Goal: Book appointment/travel/reservation

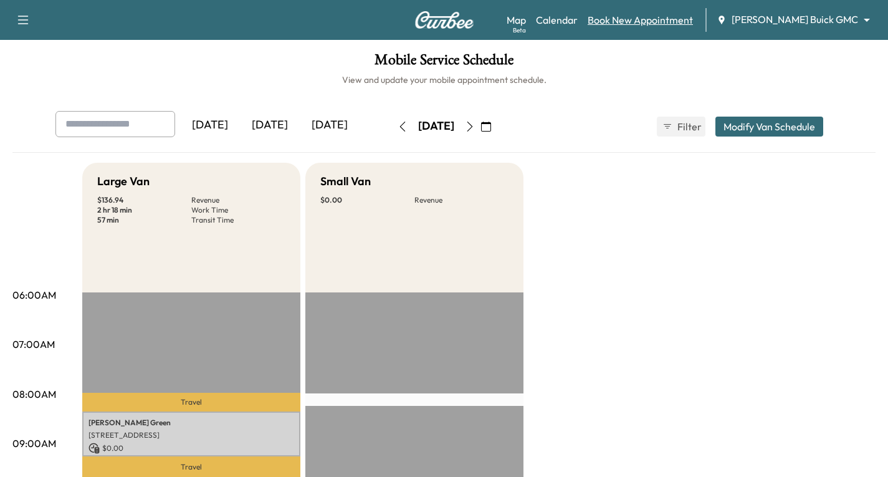
click at [668, 20] on link "Book New Appointment" at bounding box center [640, 19] width 105 height 15
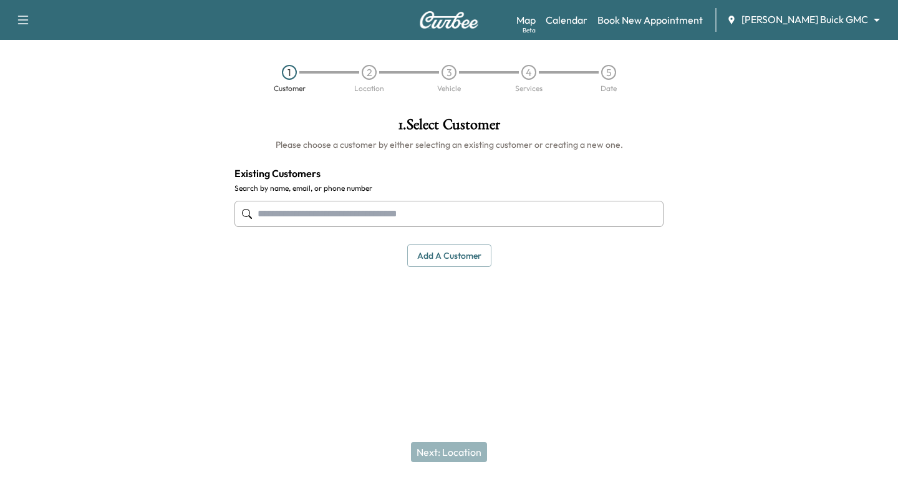
click at [261, 215] on input "text" at bounding box center [448, 214] width 429 height 26
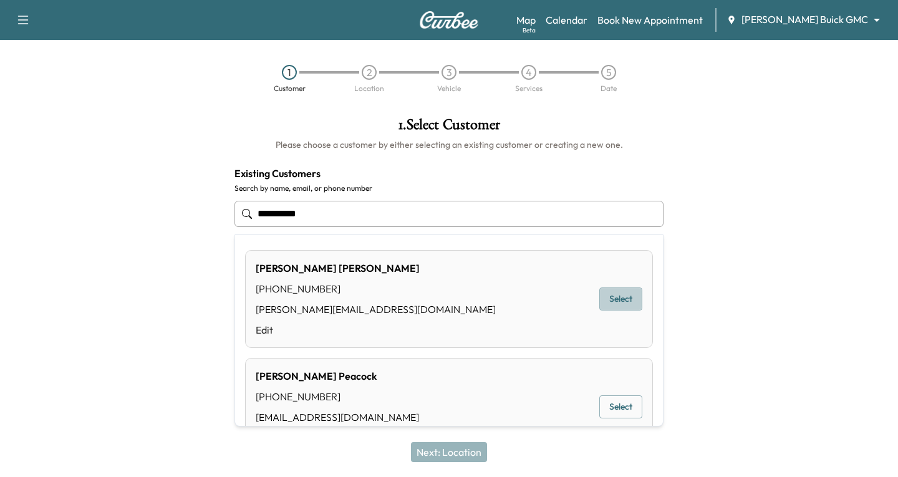
click at [599, 297] on button "Select" at bounding box center [620, 298] width 43 height 23
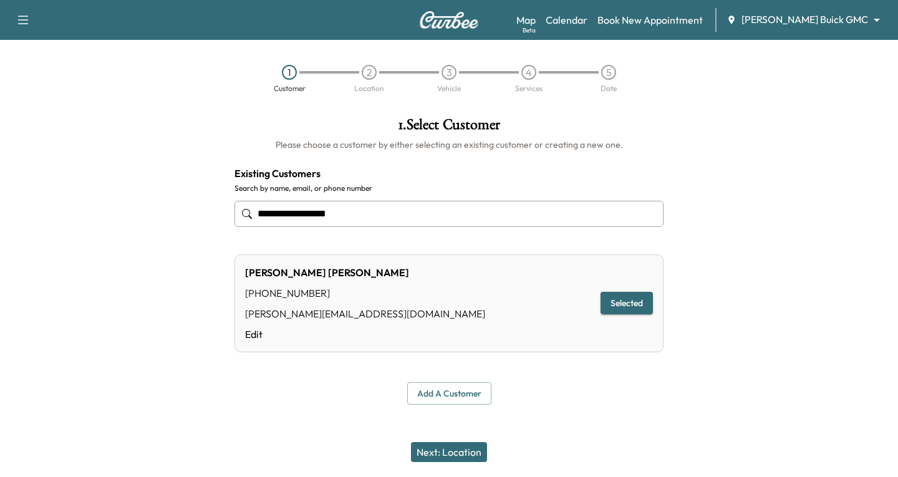
type input "**********"
click at [437, 454] on button "Next: Location" at bounding box center [449, 452] width 76 height 20
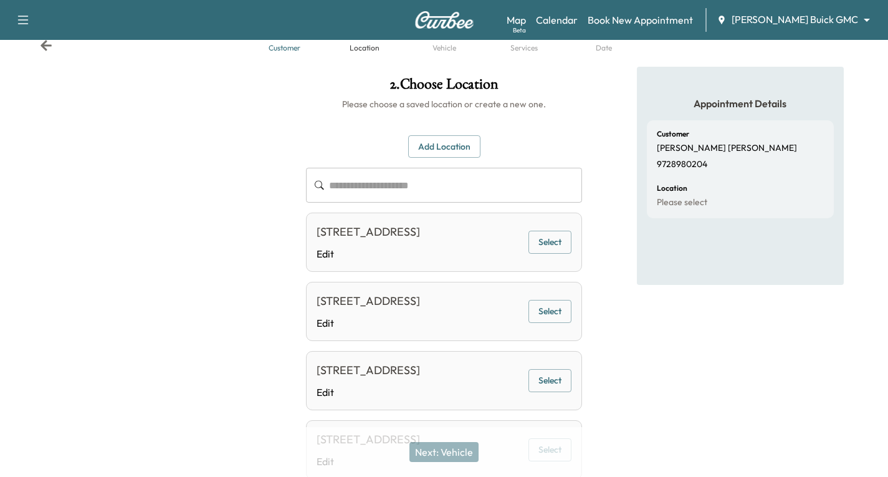
scroll to position [62, 0]
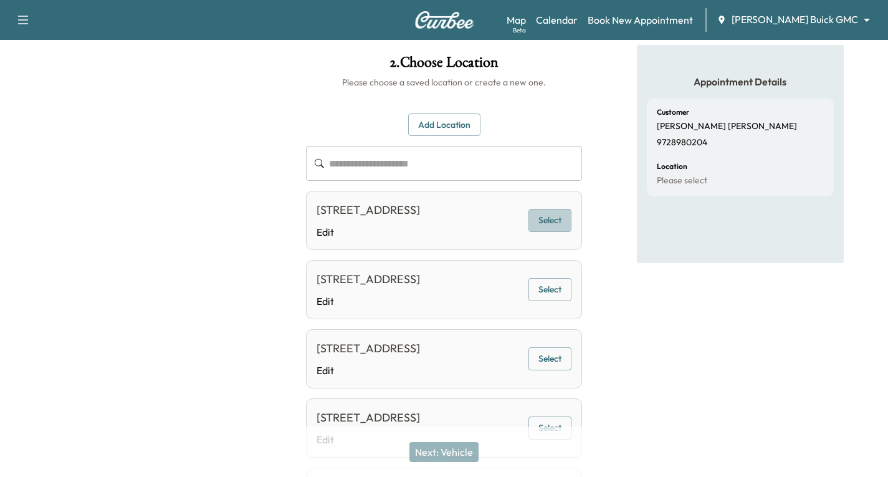
click at [549, 228] on button "Select" at bounding box center [550, 220] width 43 height 23
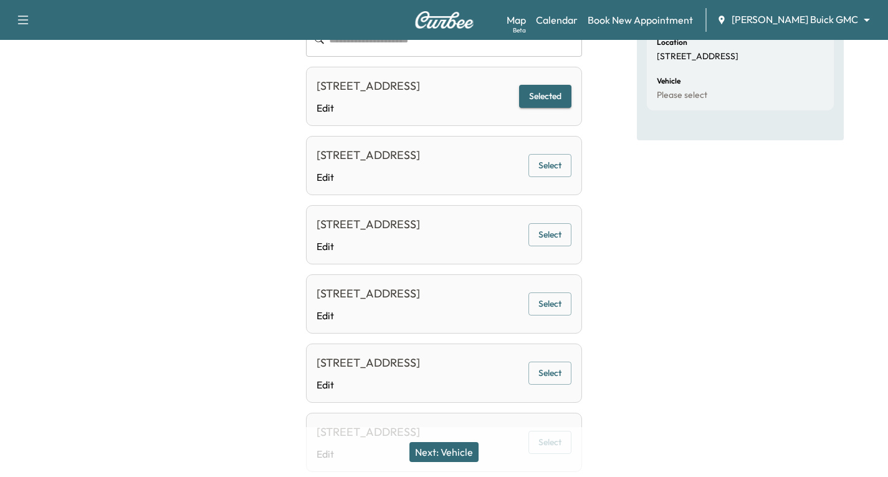
scroll to position [187, 0]
click at [464, 453] on button "Next: Vehicle" at bounding box center [444, 452] width 69 height 20
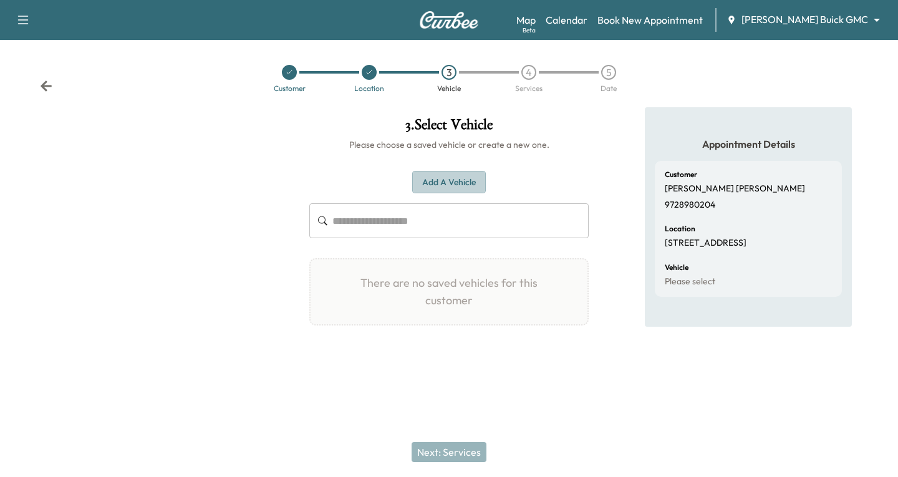
click at [458, 176] on button "Add a Vehicle" at bounding box center [449, 182] width 74 height 23
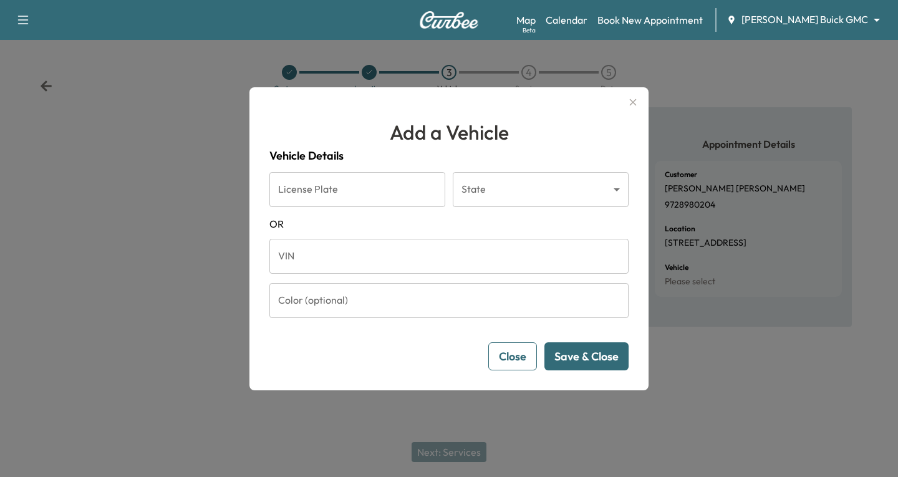
click at [279, 252] on input "VIN" at bounding box center [448, 256] width 359 height 35
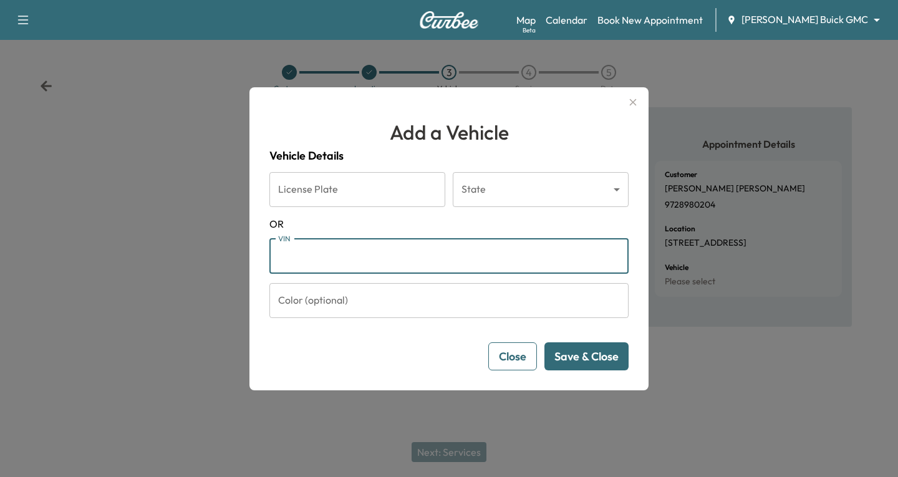
paste input "**********"
type input "**********"
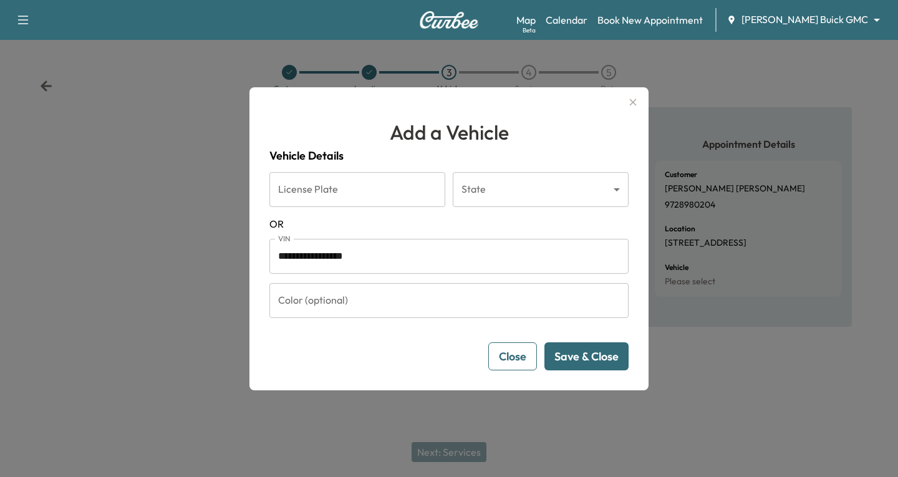
click at [585, 355] on button "Save & Close" at bounding box center [586, 356] width 84 height 28
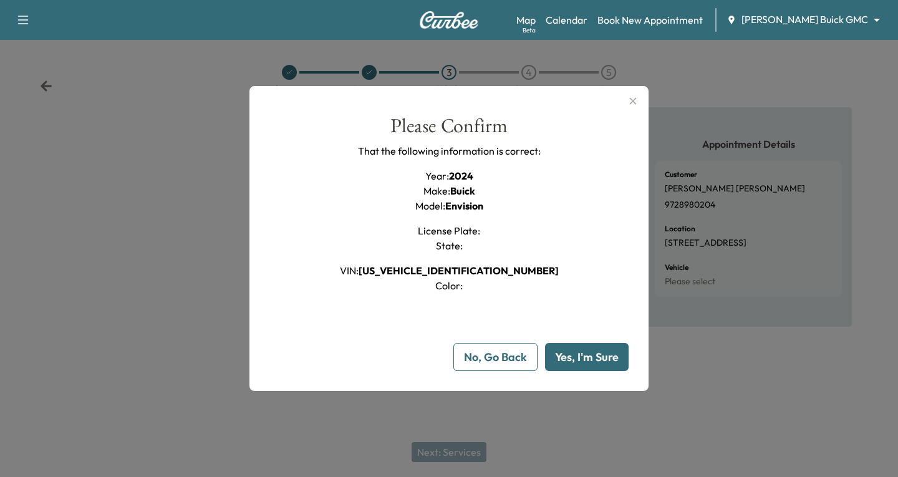
click at [606, 355] on button "Yes, I'm Sure" at bounding box center [587, 357] width 84 height 28
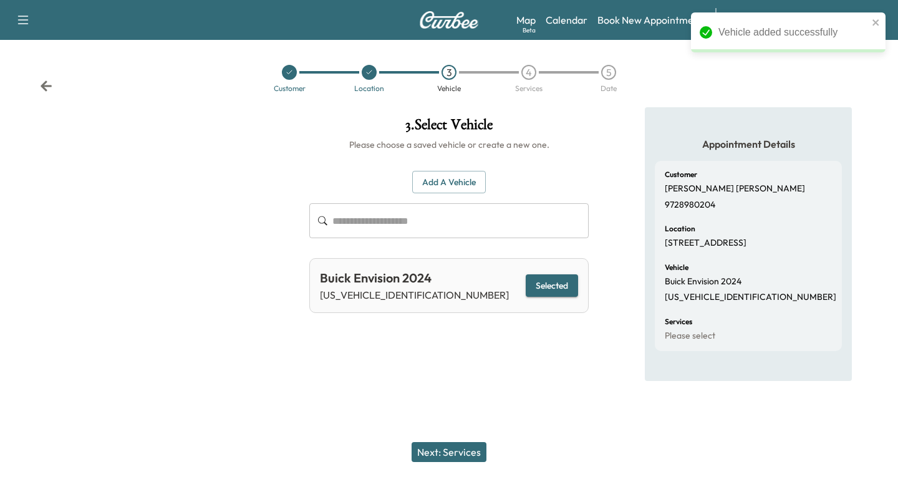
click at [444, 453] on button "Next: Services" at bounding box center [448, 452] width 75 height 20
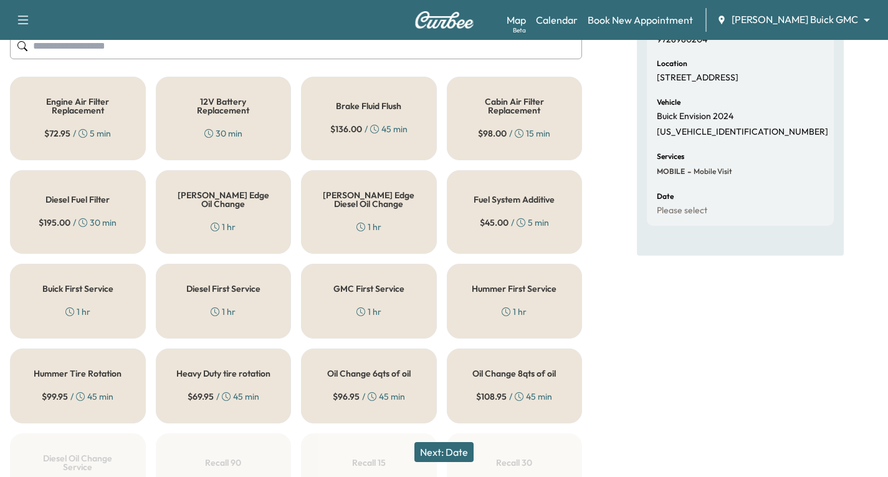
scroll to position [187, 0]
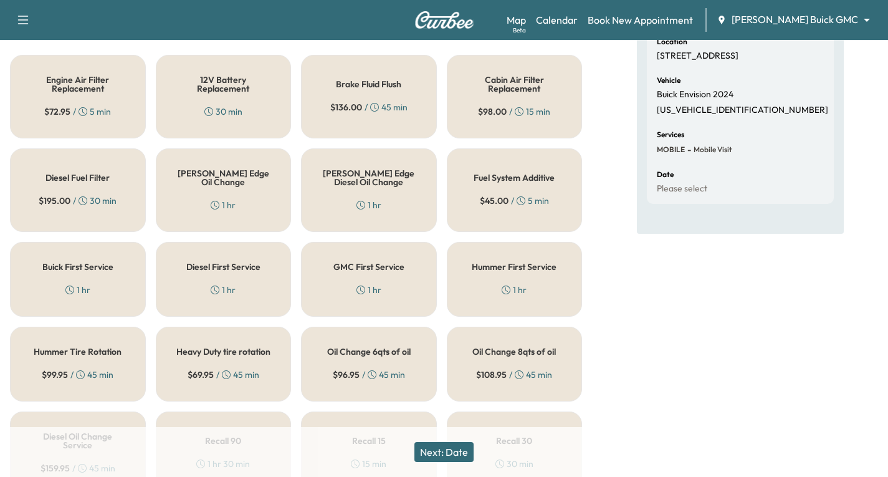
click at [357, 271] on h5 "GMC First Service" at bounding box center [368, 266] width 71 height 9
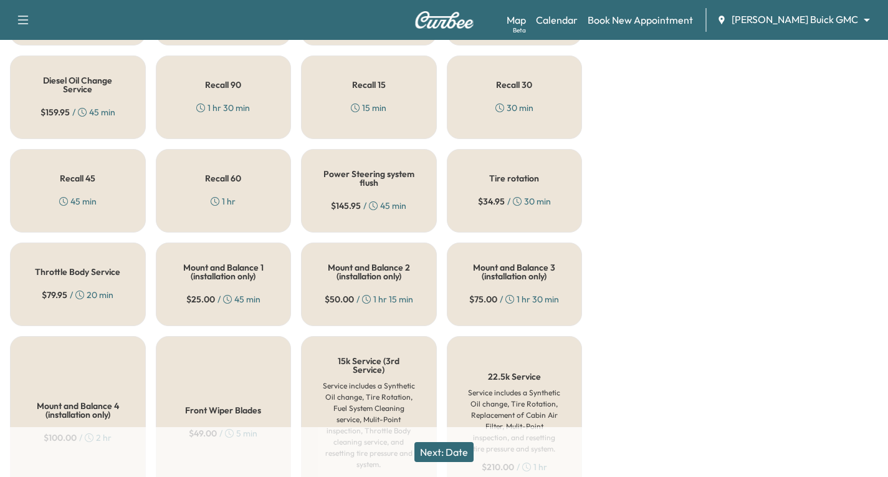
scroll to position [561, 0]
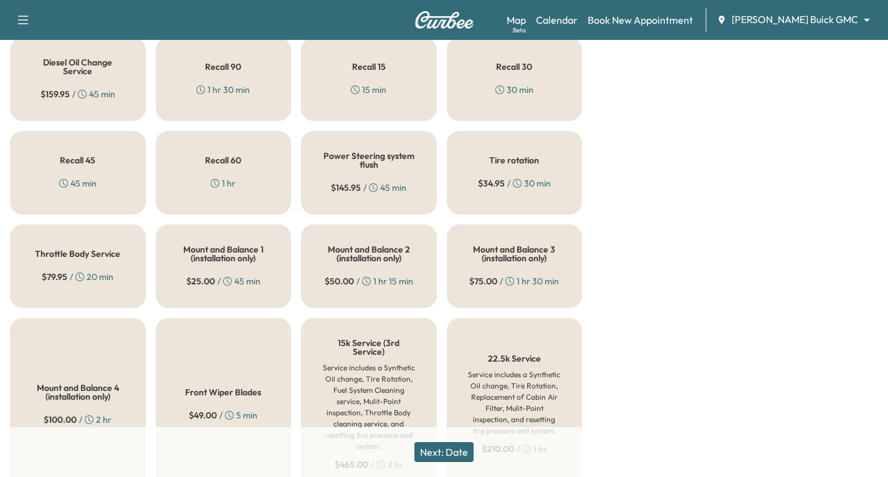
click at [448, 453] on button "Next: Date" at bounding box center [444, 452] width 59 height 20
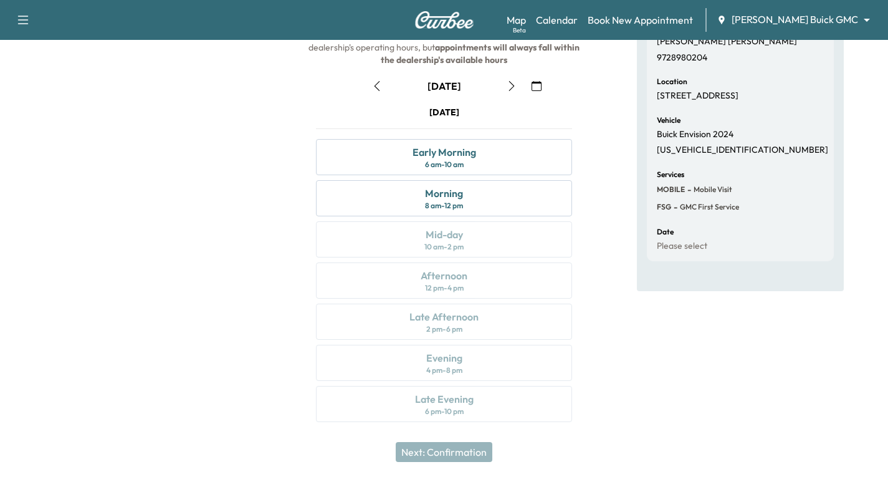
scroll to position [85, 0]
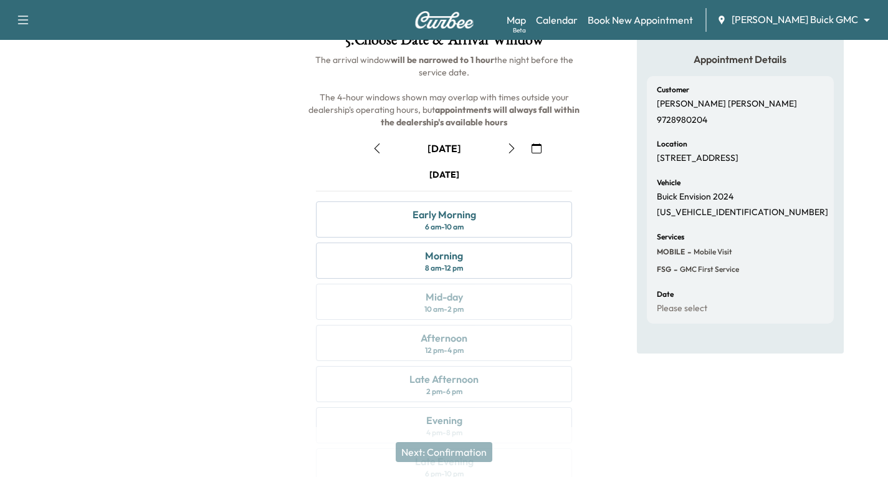
click at [512, 151] on icon "button" at bounding box center [512, 148] width 10 height 10
click at [485, 342] on div "Afternoon 12 pm - 4 pm" at bounding box center [444, 343] width 256 height 36
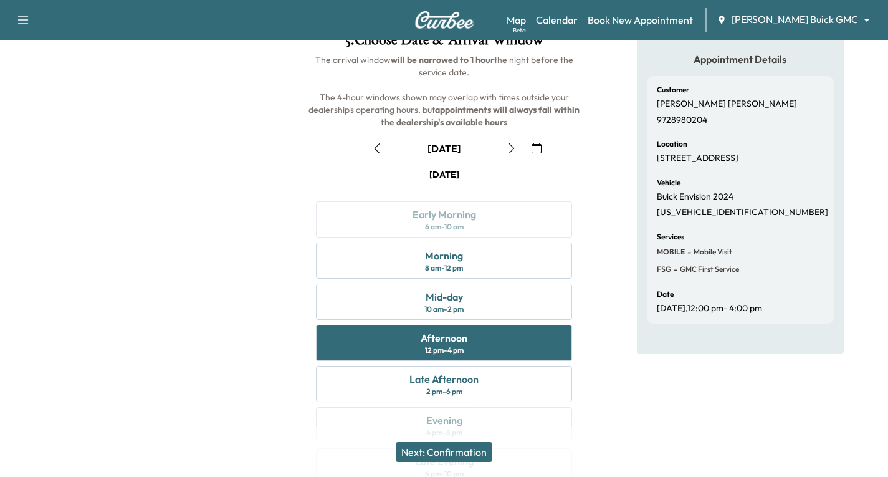
click at [458, 459] on button "Next: Confirmation" at bounding box center [444, 452] width 97 height 20
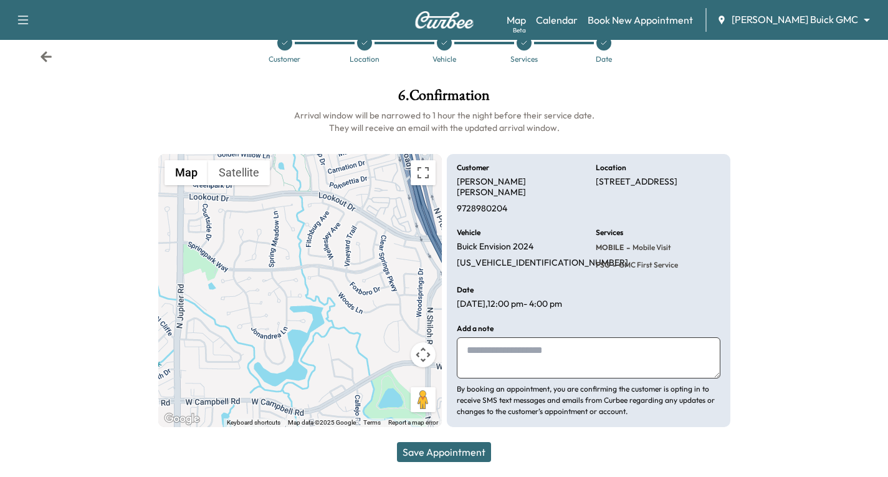
click at [444, 448] on button "Save Appointment" at bounding box center [444, 452] width 94 height 20
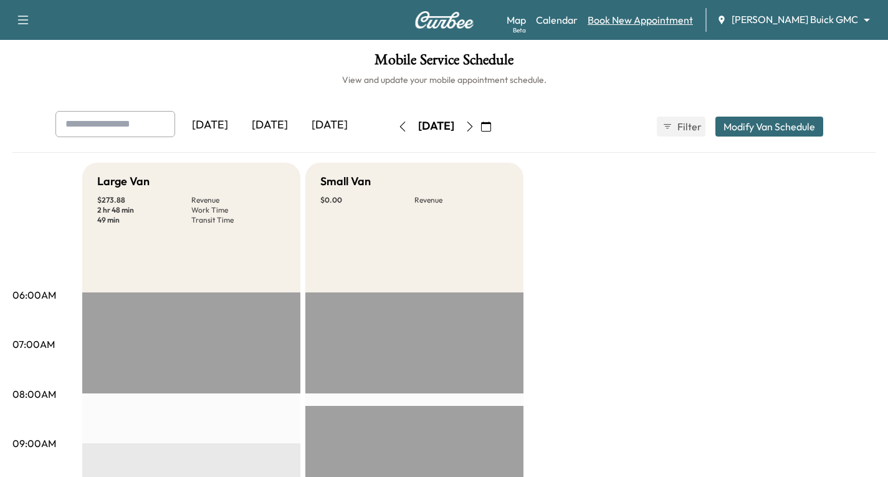
click at [675, 17] on link "Book New Appointment" at bounding box center [640, 19] width 105 height 15
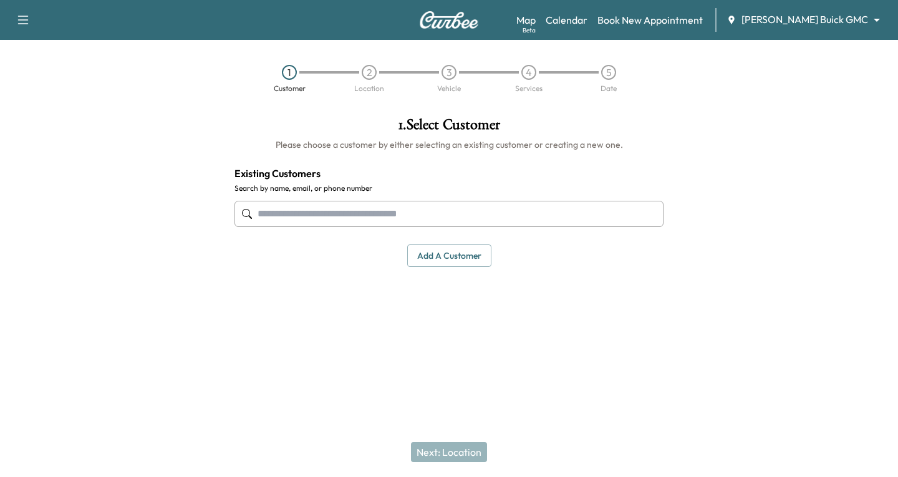
click at [281, 213] on input "text" at bounding box center [448, 214] width 429 height 26
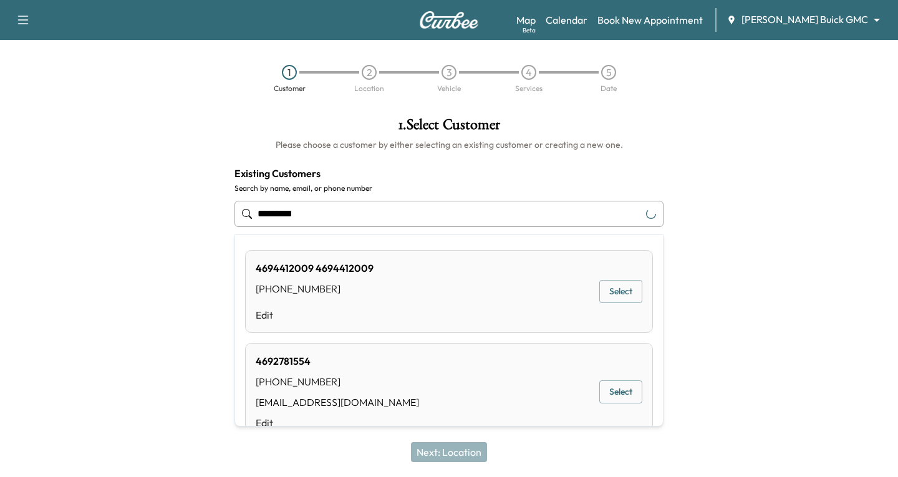
type input "**********"
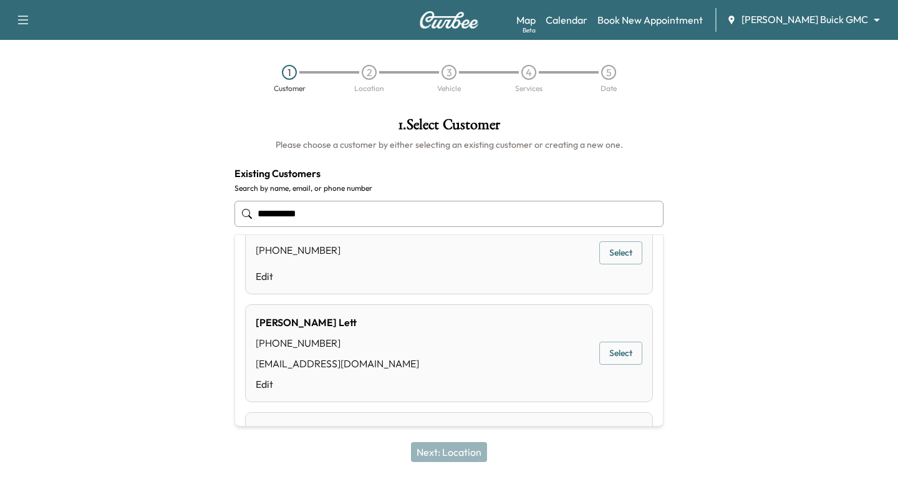
scroll to position [249, 0]
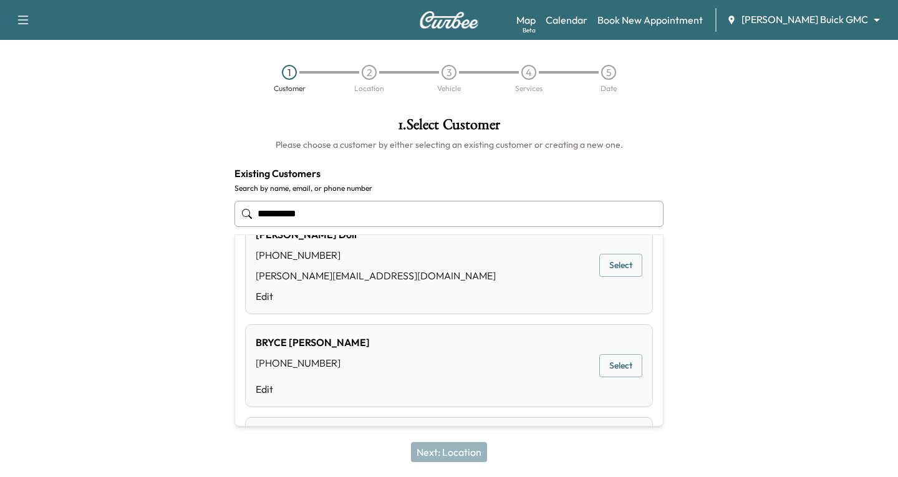
drag, startPoint x: 325, startPoint y: 211, endPoint x: 218, endPoint y: 211, distance: 106.6
click at [218, 215] on div "**********" at bounding box center [449, 226] width 898 height 239
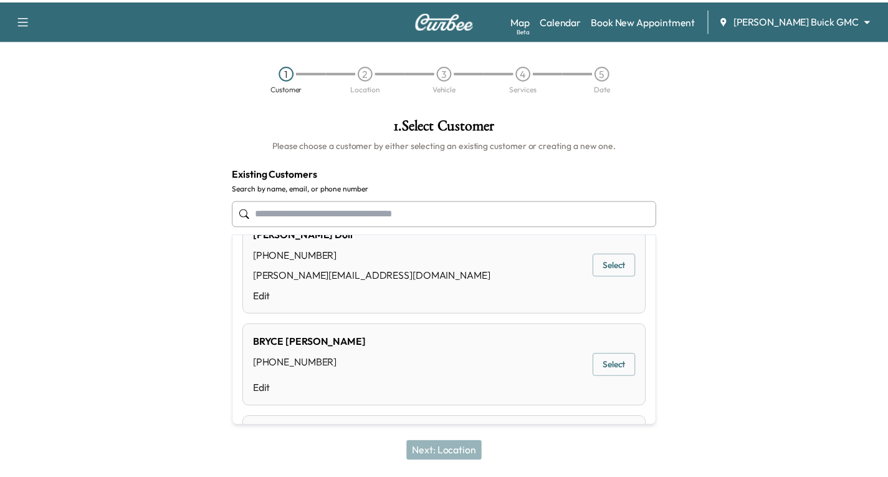
scroll to position [0, 0]
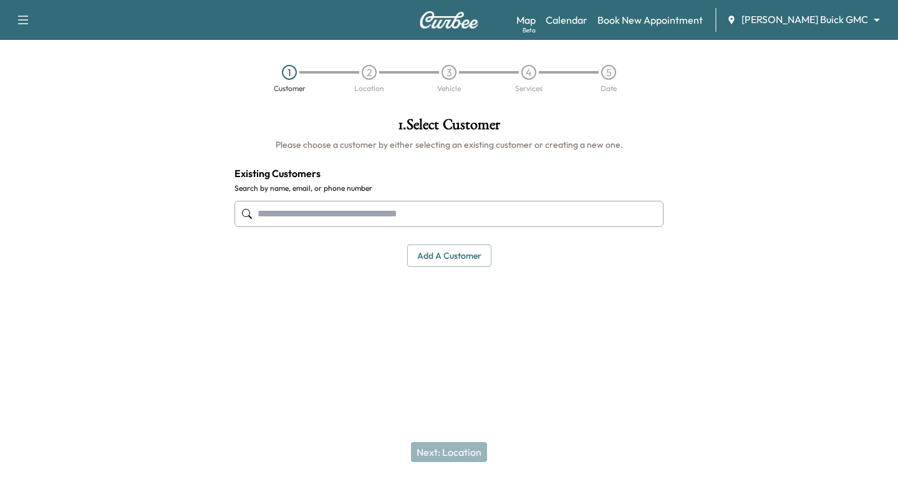
click at [448, 252] on button "Add a customer" at bounding box center [449, 255] width 84 height 23
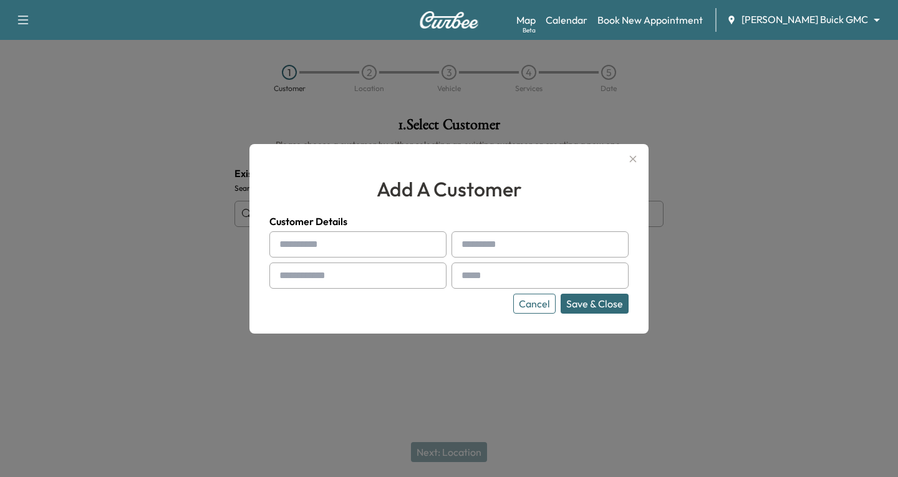
click at [302, 244] on input "text" at bounding box center [357, 244] width 177 height 26
type input "******"
click at [515, 244] on input "text" at bounding box center [539, 244] width 177 height 26
type input "*"
type input "*******"
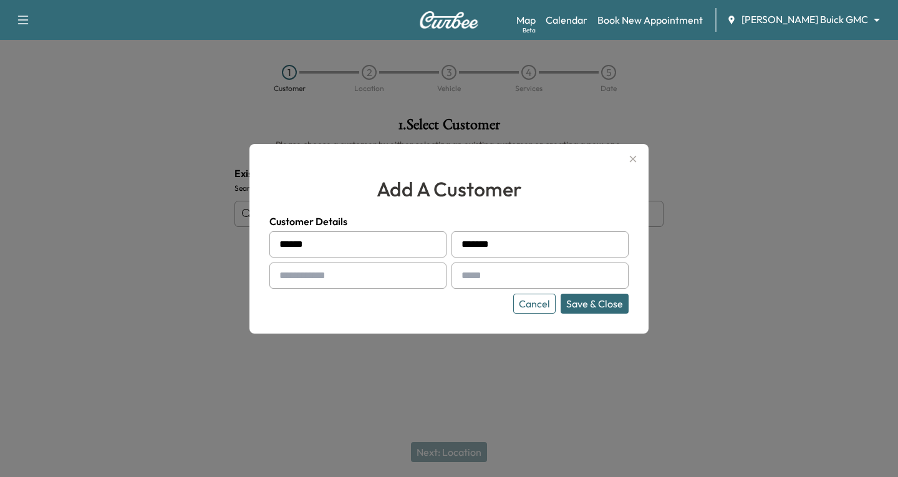
click at [321, 267] on input "text" at bounding box center [357, 275] width 177 height 26
type input "**********"
click at [535, 274] on input "text" at bounding box center [539, 275] width 177 height 26
type input "**********"
click at [611, 304] on button "Save & Close" at bounding box center [594, 304] width 68 height 20
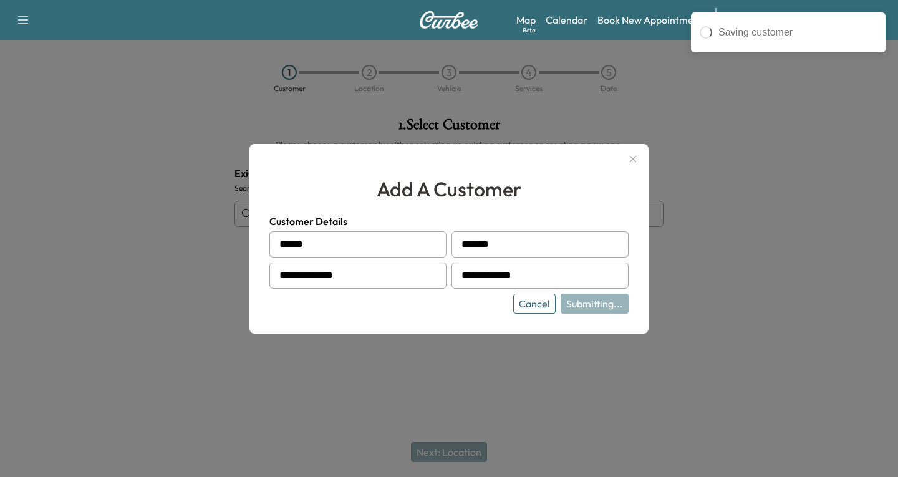
type input "**********"
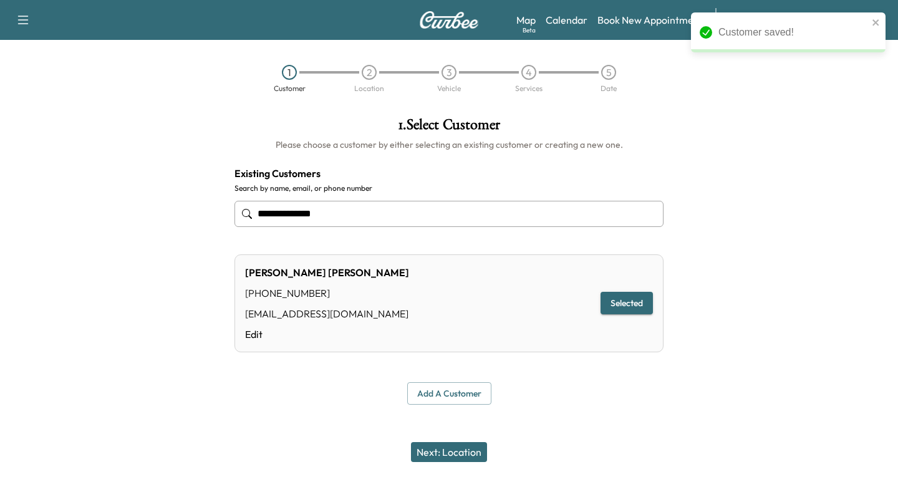
drag, startPoint x: 436, startPoint y: 450, endPoint x: 424, endPoint y: 421, distance: 31.8
click at [436, 448] on button "Next: Location" at bounding box center [449, 452] width 76 height 20
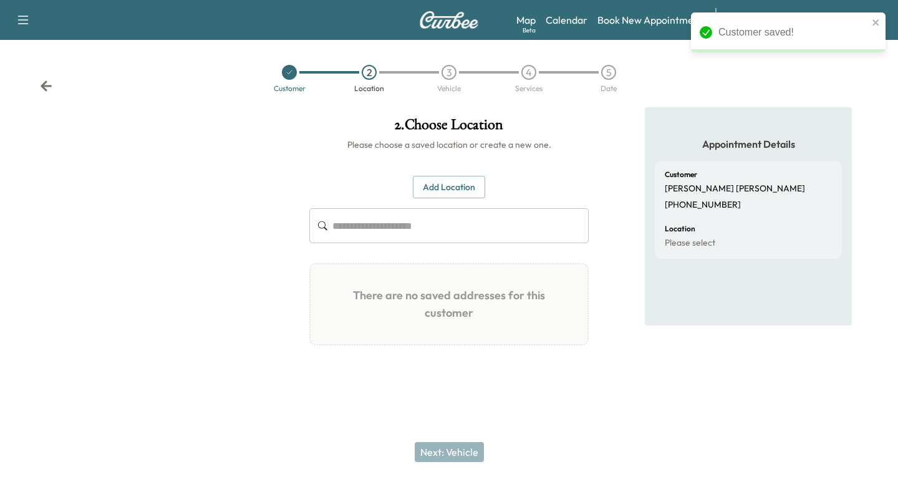
click at [456, 181] on button "Add Location" at bounding box center [449, 187] width 72 height 23
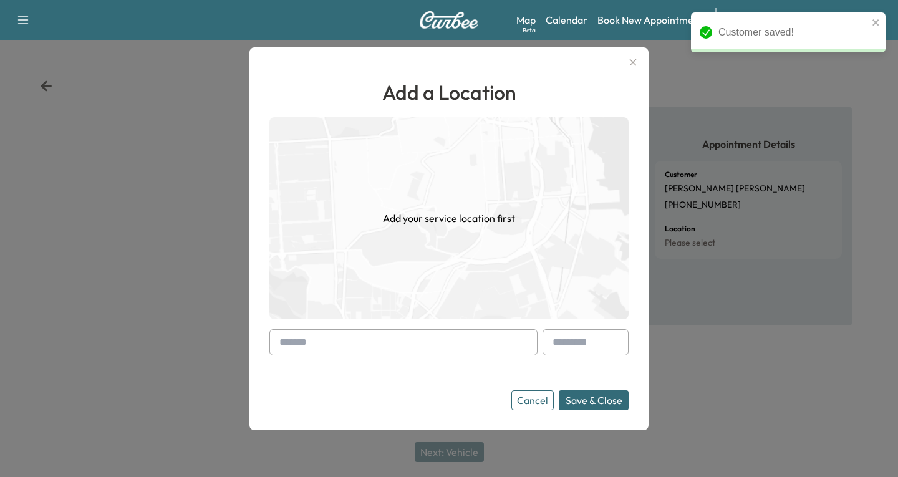
click at [282, 343] on div at bounding box center [281, 342] width 15 height 15
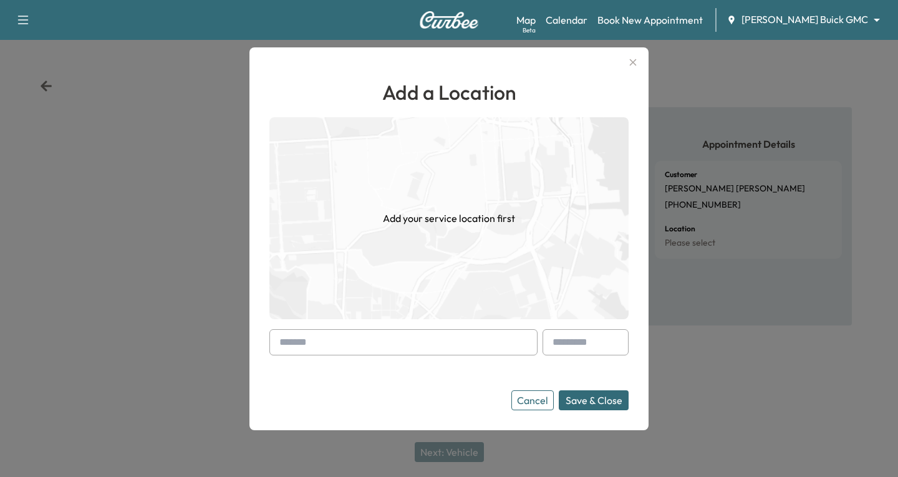
click at [275, 340] on div at bounding box center [281, 342] width 15 height 15
click at [280, 342] on div at bounding box center [281, 342] width 15 height 15
click at [277, 338] on div at bounding box center [281, 342] width 15 height 15
click at [274, 343] on div at bounding box center [403, 342] width 268 height 26
click at [275, 342] on div at bounding box center [281, 342] width 15 height 15
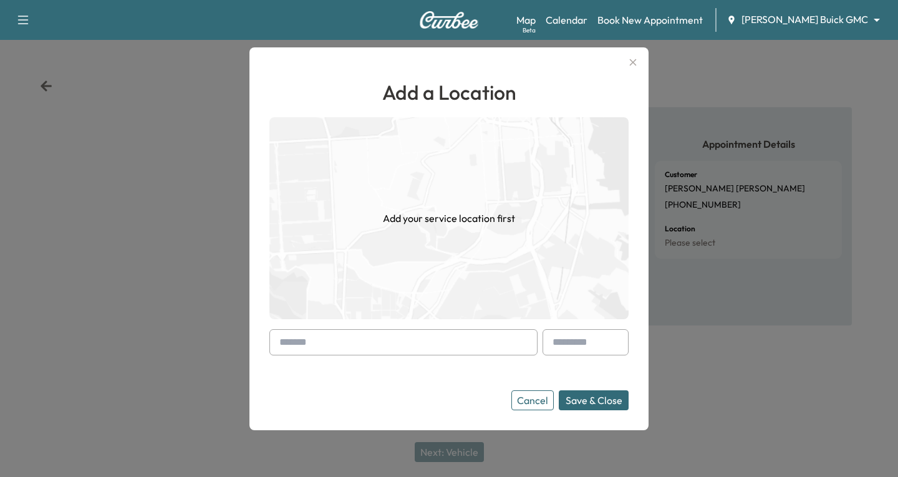
click at [279, 340] on div at bounding box center [281, 342] width 15 height 15
click at [275, 341] on div at bounding box center [281, 342] width 15 height 15
drag, startPoint x: 275, startPoint y: 341, endPoint x: 267, endPoint y: 344, distance: 8.7
click at [267, 344] on div "Add a Location Add your service location first Cancel Save & Close" at bounding box center [448, 238] width 399 height 383
click at [284, 337] on div at bounding box center [281, 342] width 15 height 15
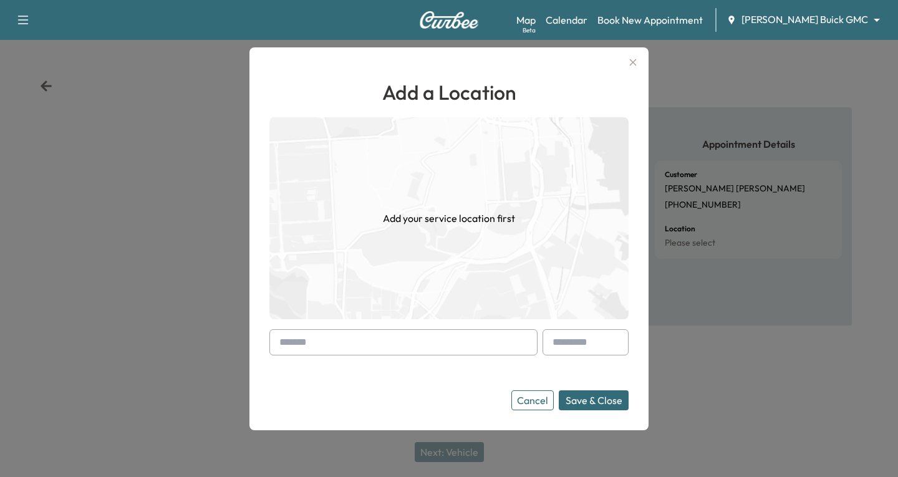
click at [261, 342] on div "Add a Location Add your service location first Cancel Save & Close" at bounding box center [448, 238] width 399 height 383
click at [283, 339] on div at bounding box center [281, 342] width 15 height 15
click at [284, 335] on div at bounding box center [281, 342] width 15 height 15
drag, startPoint x: 284, startPoint y: 335, endPoint x: 271, endPoint y: 348, distance: 19.0
click at [271, 348] on div at bounding box center [403, 342] width 268 height 26
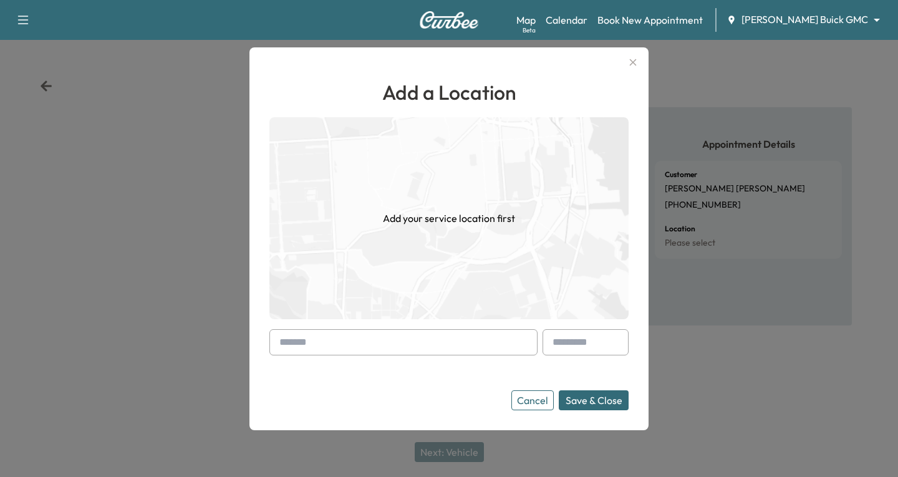
click at [295, 348] on input "text" at bounding box center [403, 342] width 268 height 26
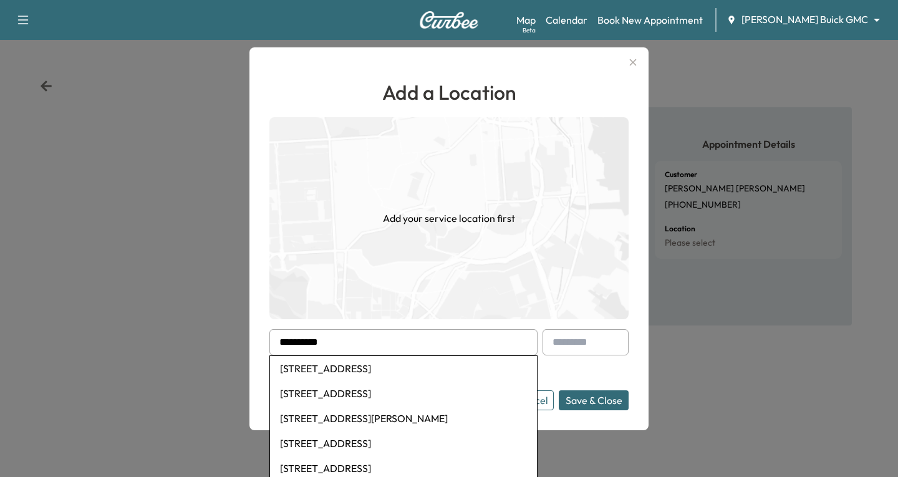
click at [343, 390] on li "[STREET_ADDRESS]" at bounding box center [403, 393] width 267 height 25
type input "**********"
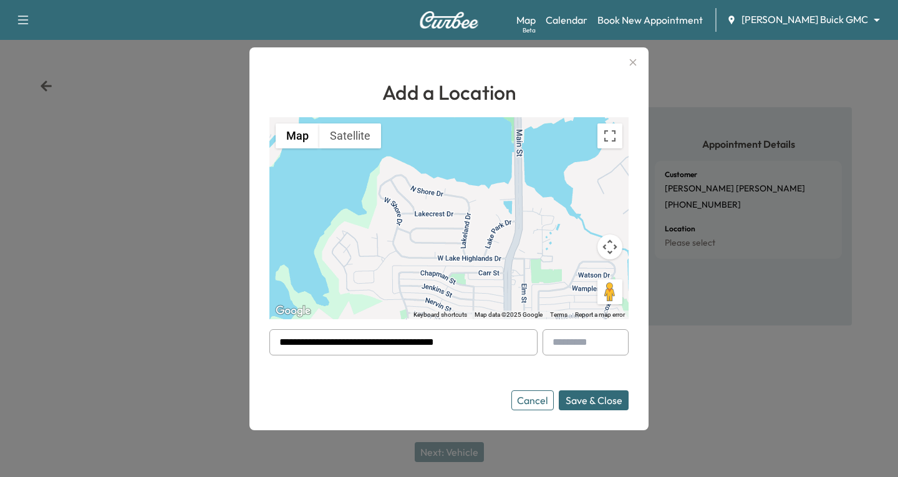
click at [604, 398] on button "Save & Close" at bounding box center [593, 400] width 70 height 20
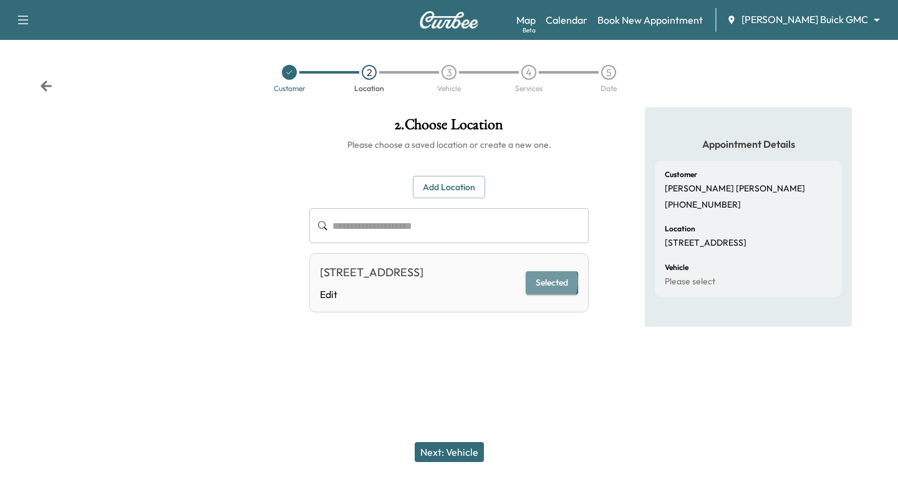
click at [545, 290] on button "Selected" at bounding box center [551, 282] width 52 height 23
click at [453, 456] on button "Next: Vehicle" at bounding box center [449, 452] width 69 height 20
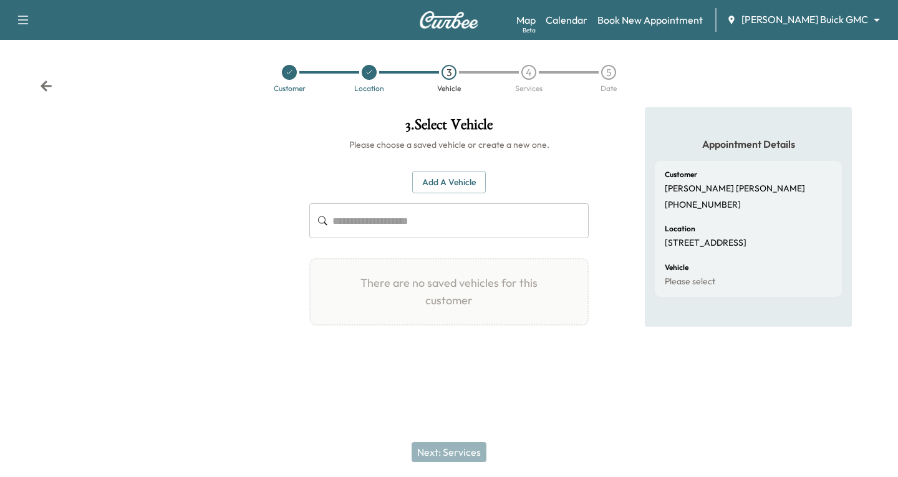
click at [472, 185] on button "Add a Vehicle" at bounding box center [449, 182] width 74 height 23
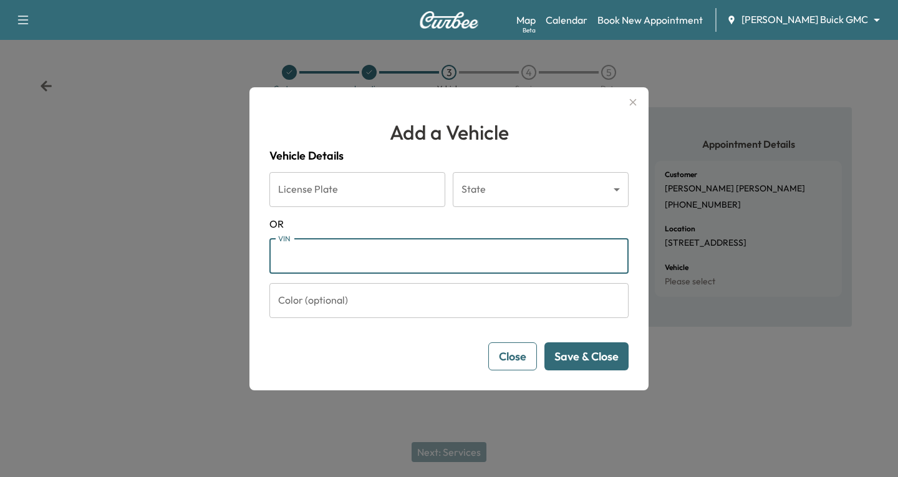
click at [286, 259] on input "VIN" at bounding box center [448, 256] width 359 height 35
click at [282, 257] on input "VIN" at bounding box center [448, 256] width 359 height 35
paste input "**********"
type input "**********"
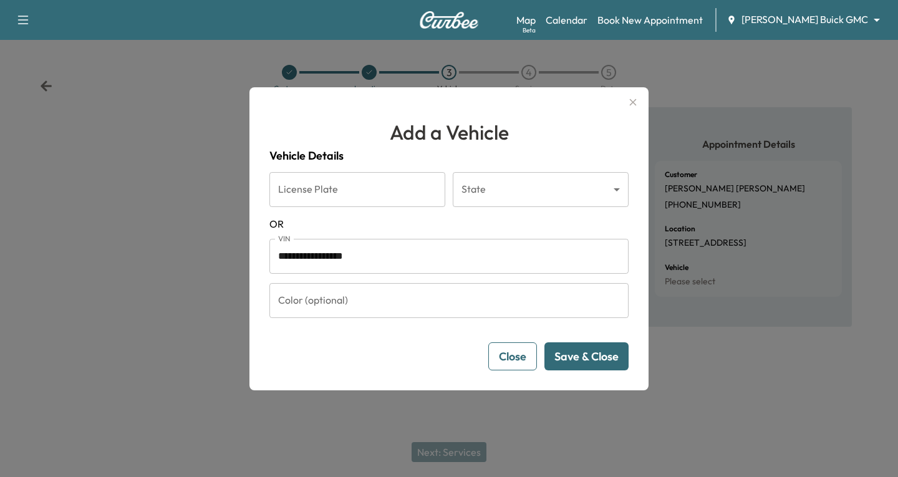
click at [601, 357] on button "Save & Close" at bounding box center [586, 356] width 84 height 28
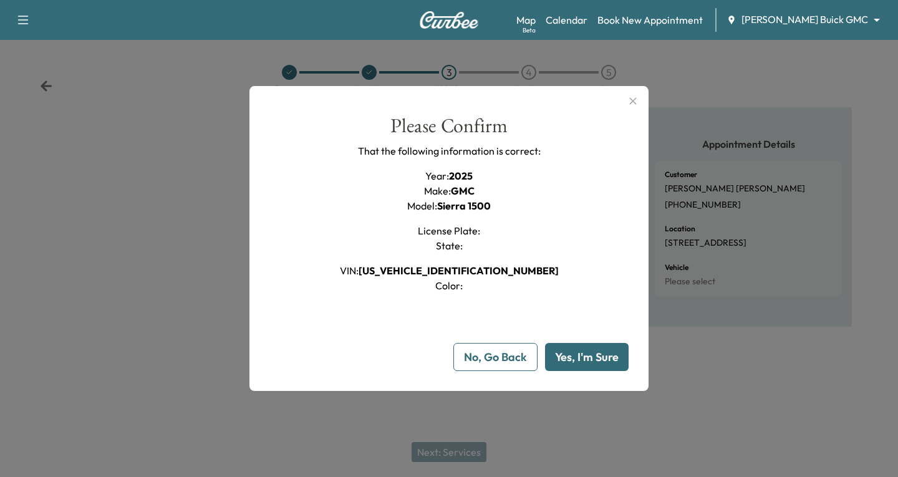
click at [590, 356] on button "Yes, I'm Sure" at bounding box center [587, 357] width 84 height 28
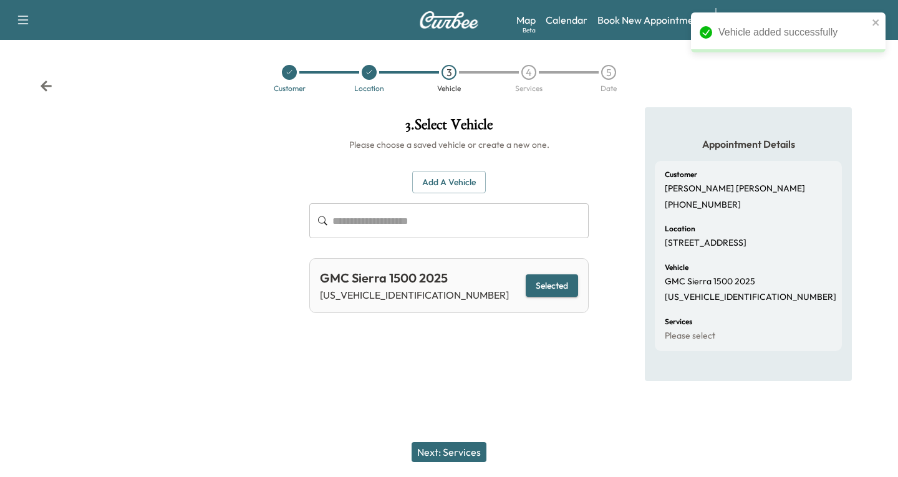
click at [449, 451] on button "Next: Services" at bounding box center [448, 452] width 75 height 20
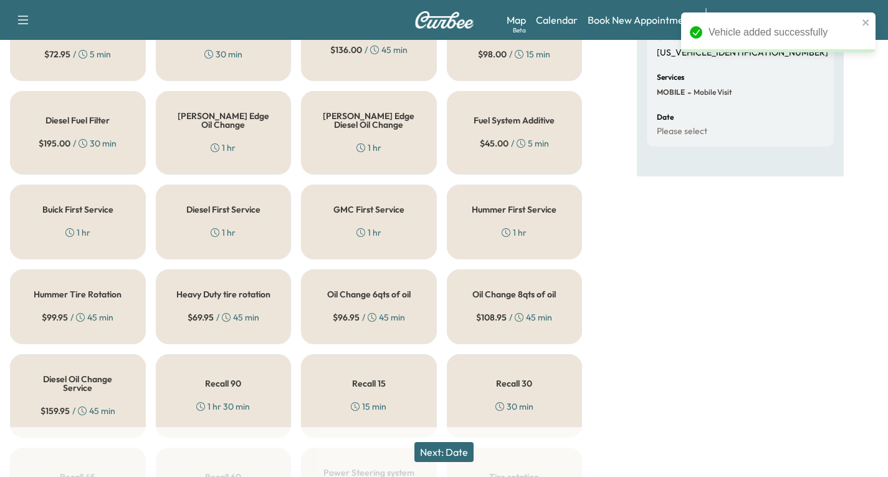
scroll to position [249, 0]
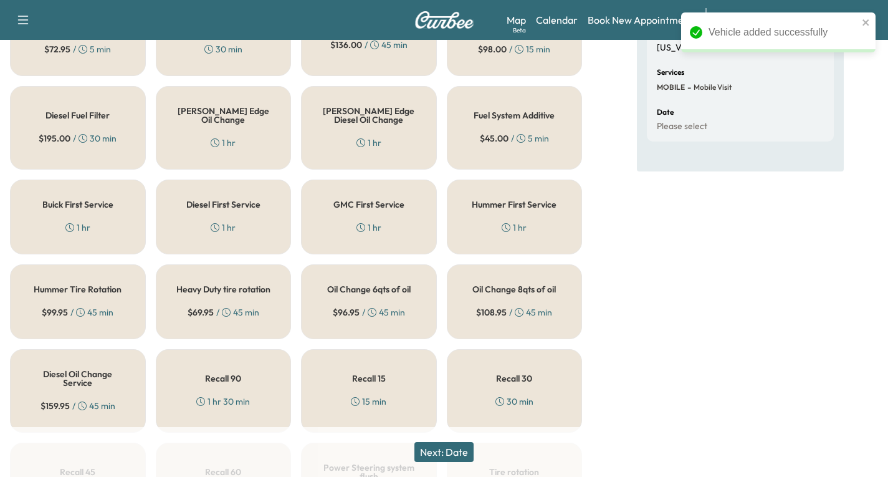
click at [362, 214] on div "GMC First Service 1 hr" at bounding box center [369, 217] width 136 height 75
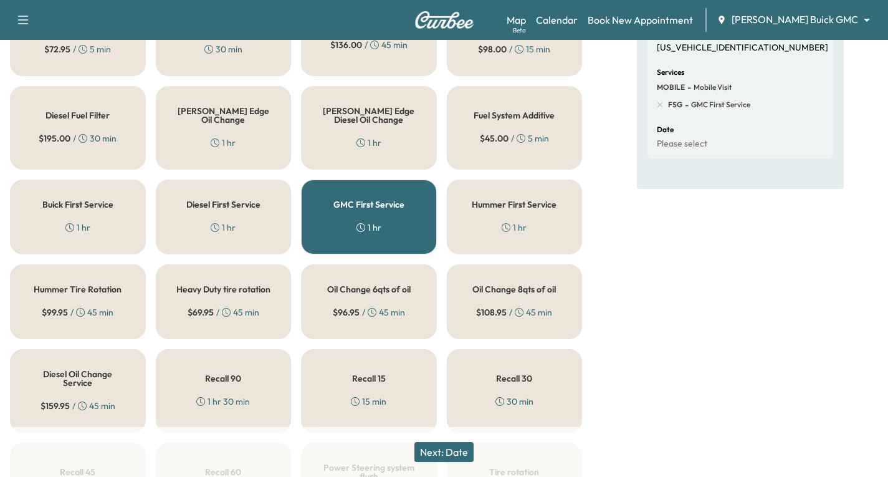
click at [450, 448] on button "Next: Date" at bounding box center [444, 452] width 59 height 20
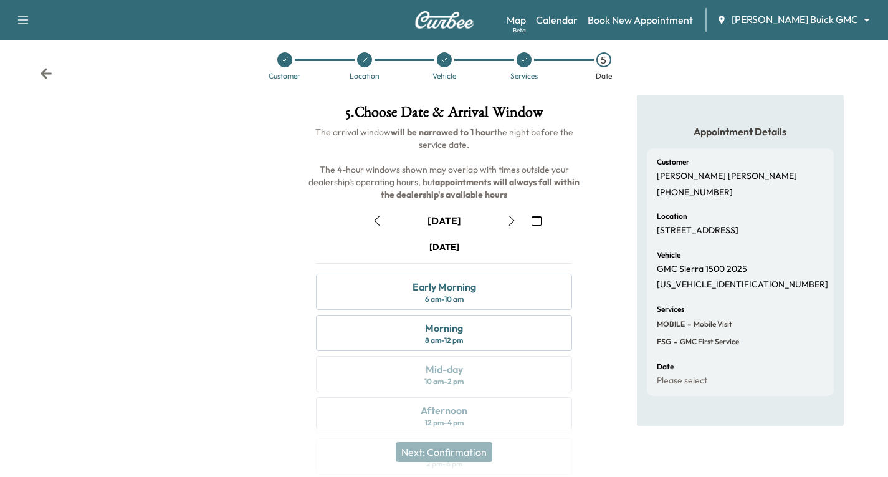
scroll to position [147, 0]
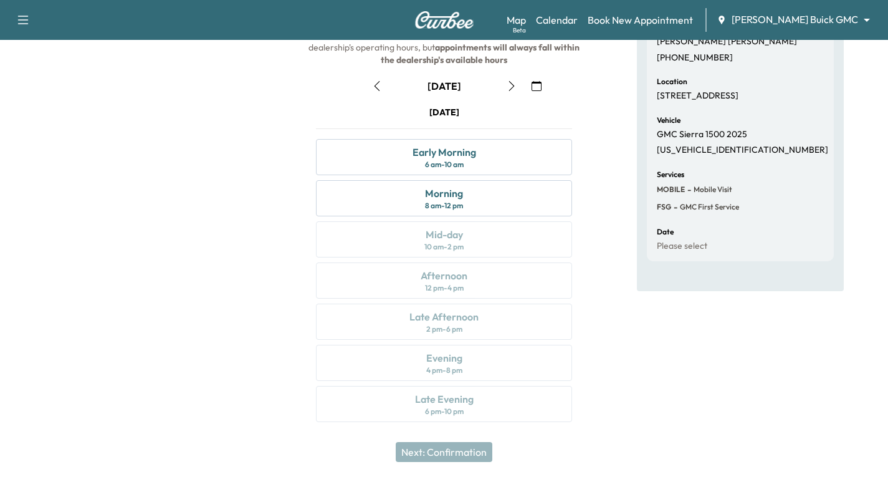
click at [512, 84] on icon "button" at bounding box center [512, 86] width 6 height 10
click at [377, 87] on icon "button" at bounding box center [377, 86] width 10 height 10
click at [501, 198] on div "Morning 8 am - 12 pm" at bounding box center [444, 198] width 256 height 36
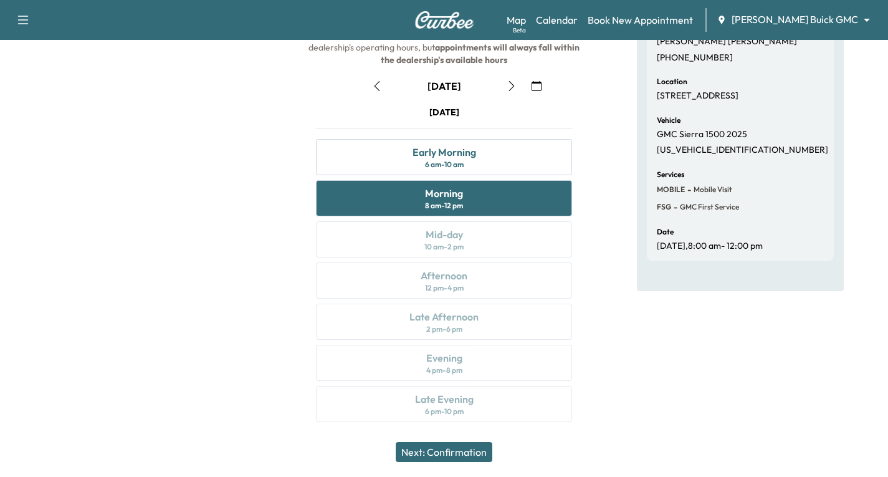
click at [451, 451] on button "Next: Confirmation" at bounding box center [444, 452] width 97 height 20
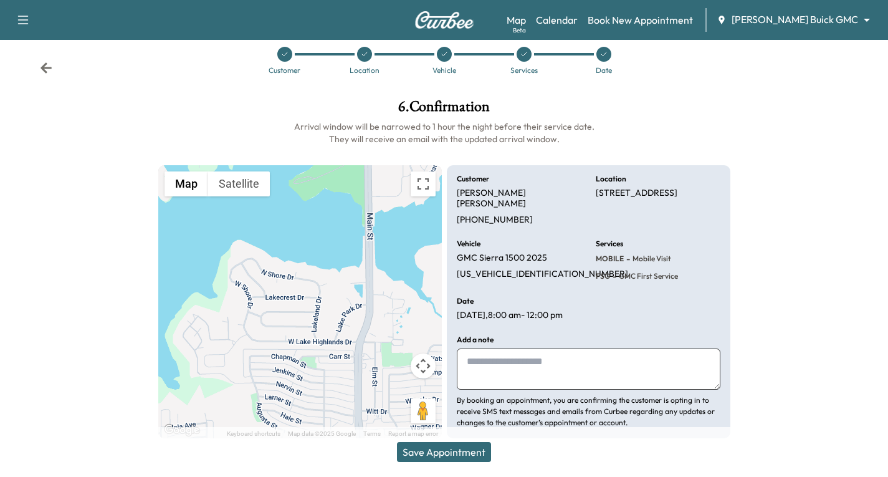
click at [451, 451] on button "Save Appointment" at bounding box center [444, 452] width 94 height 20
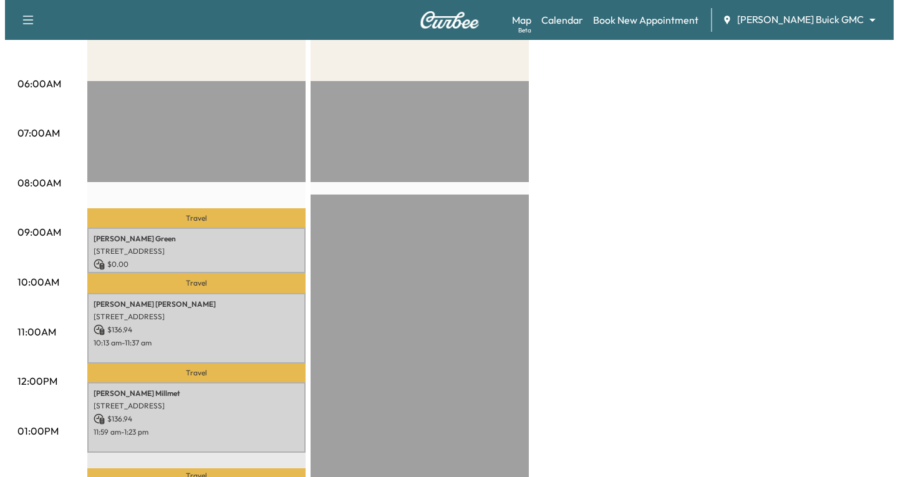
scroll to position [249, 0]
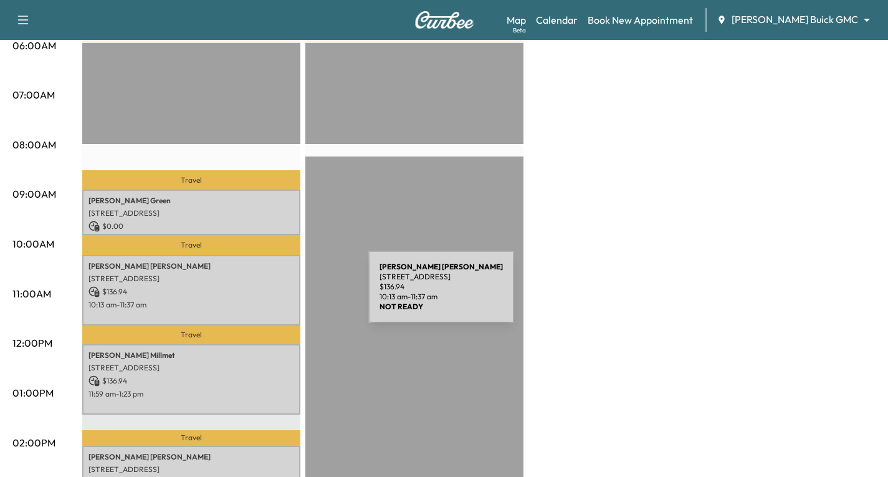
click at [279, 294] on p "$ 136.94" at bounding box center [192, 291] width 206 height 11
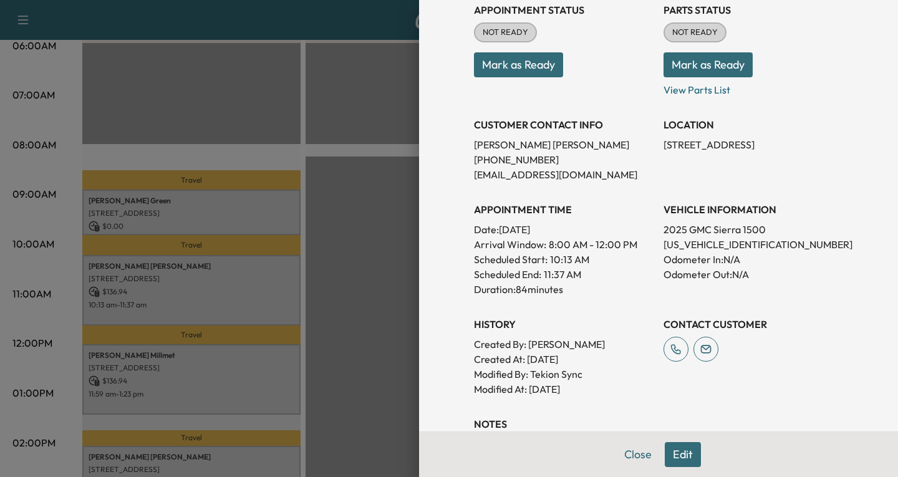
scroll to position [187, 0]
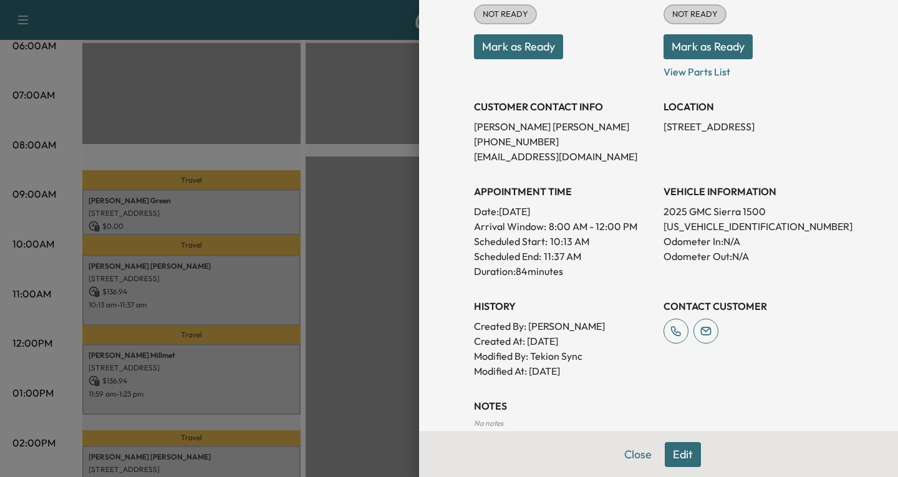
drag, startPoint x: 671, startPoint y: 458, endPoint x: 660, endPoint y: 405, distance: 53.4
click at [671, 453] on button "Edit" at bounding box center [682, 454] width 36 height 25
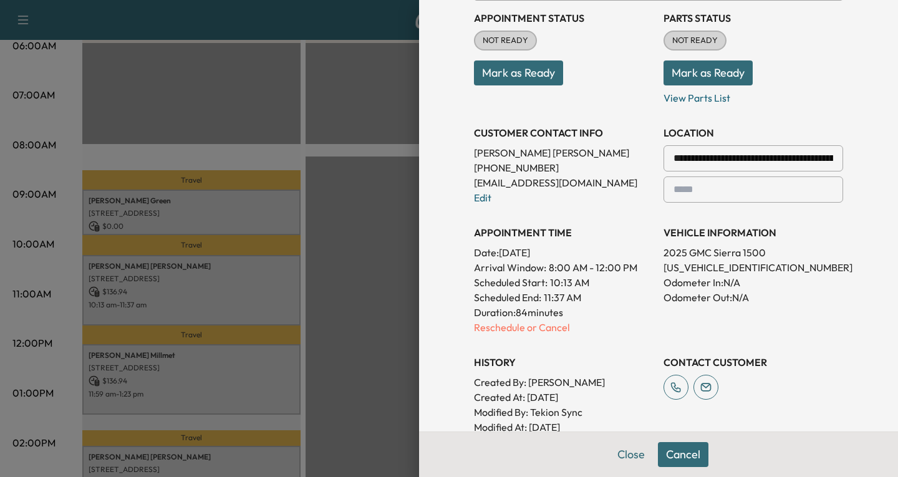
scroll to position [213, 0]
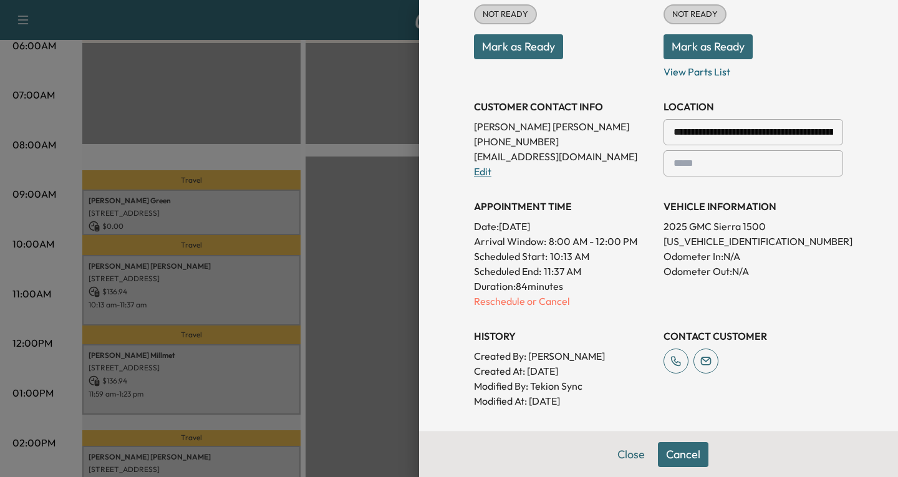
click at [474, 175] on link "Edit" at bounding box center [482, 171] width 17 height 12
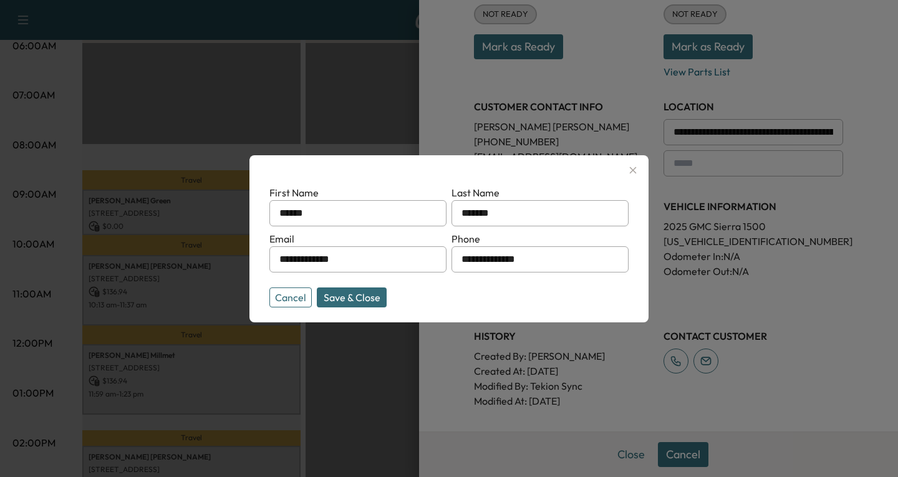
drag, startPoint x: 378, startPoint y: 261, endPoint x: 211, endPoint y: 267, distance: 167.8
click at [211, 267] on div "**********" at bounding box center [449, 238] width 898 height 477
type input "**********"
click at [354, 296] on button "Save & Close" at bounding box center [352, 297] width 70 height 20
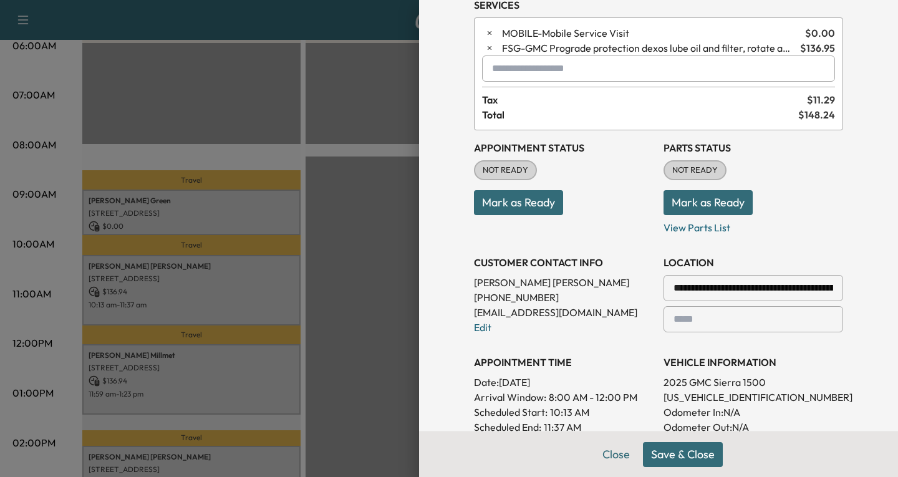
scroll to position [312, 0]
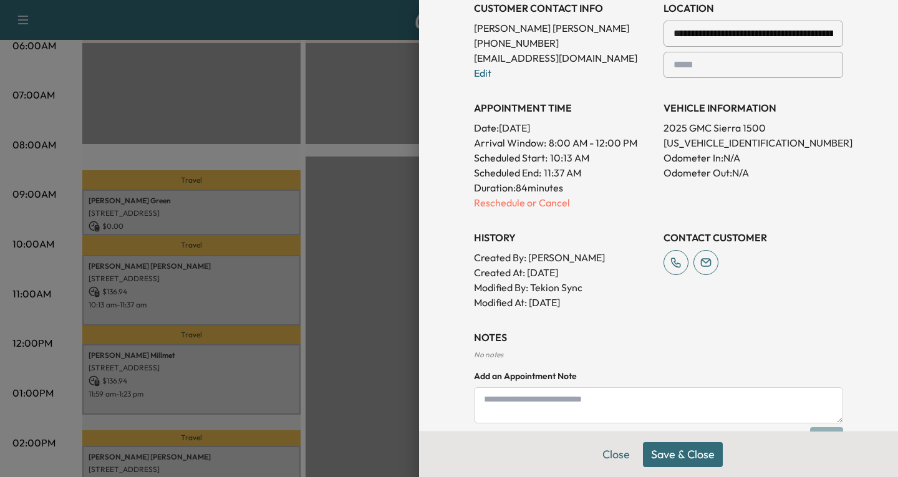
click at [682, 457] on button "Save & Close" at bounding box center [683, 454] width 80 height 25
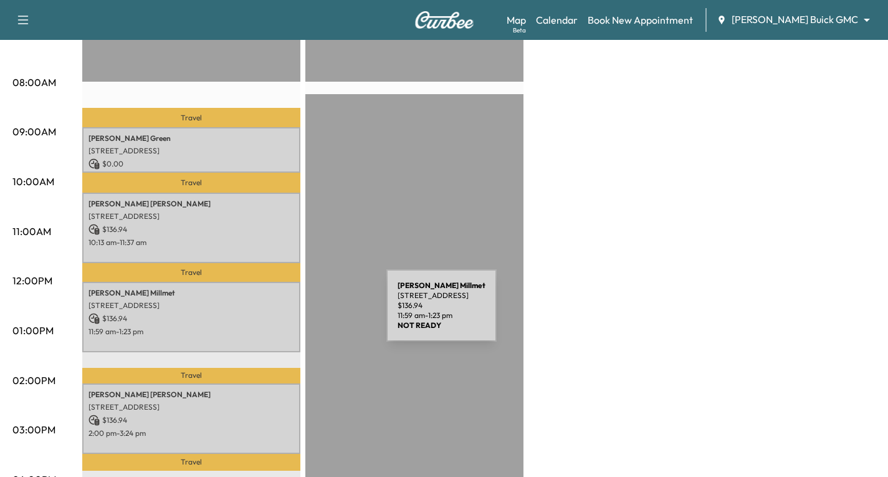
click at [293, 313] on p "$ 136.94" at bounding box center [192, 318] width 206 height 11
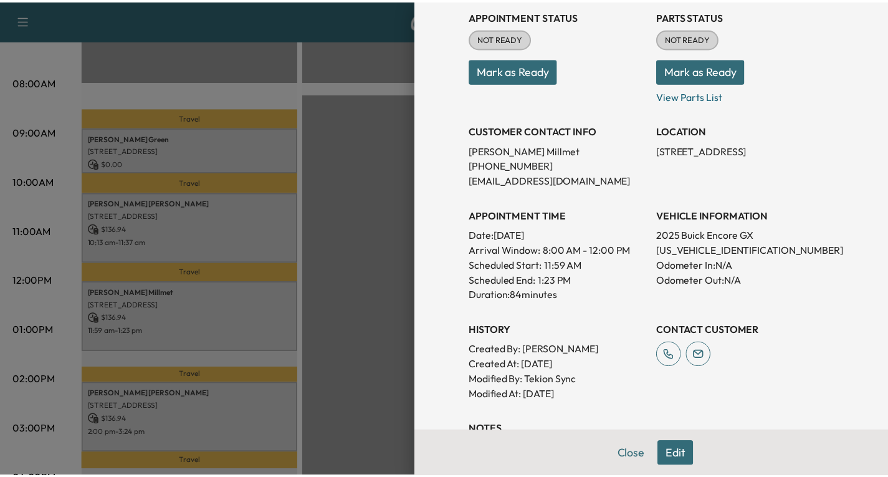
scroll to position [187, 0]
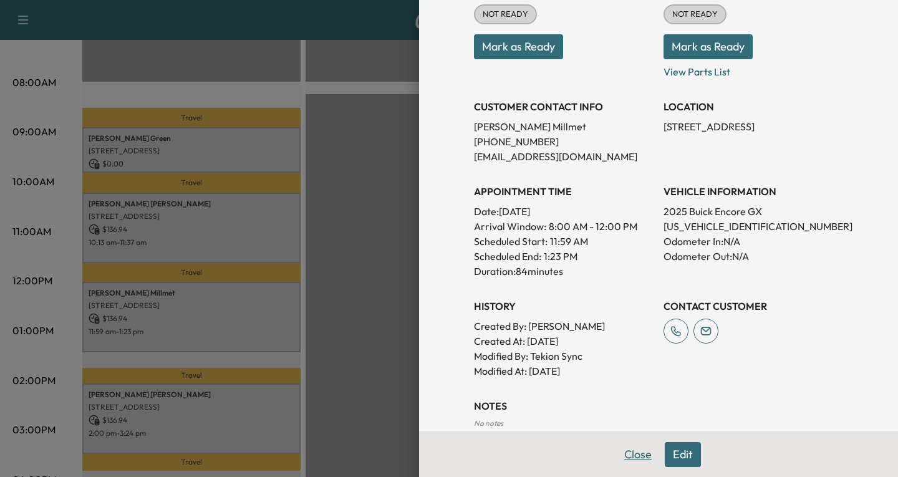
click at [630, 459] on button "Close" at bounding box center [638, 454] width 44 height 25
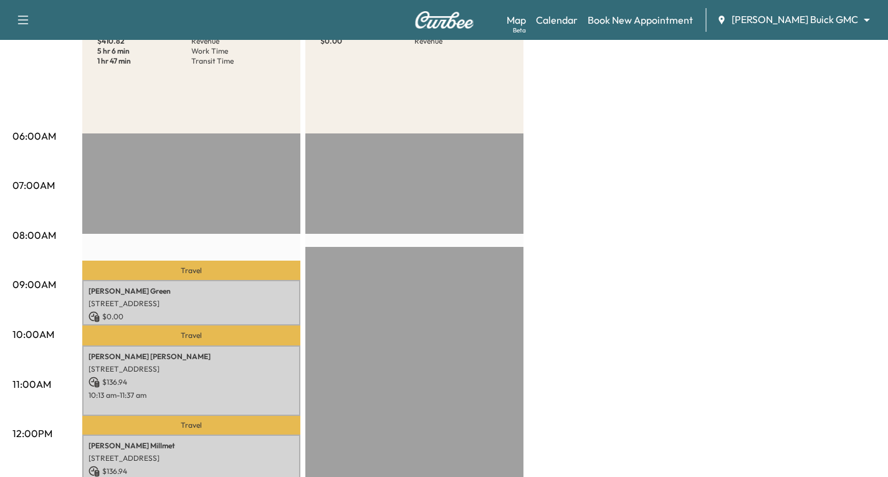
scroll to position [0, 0]
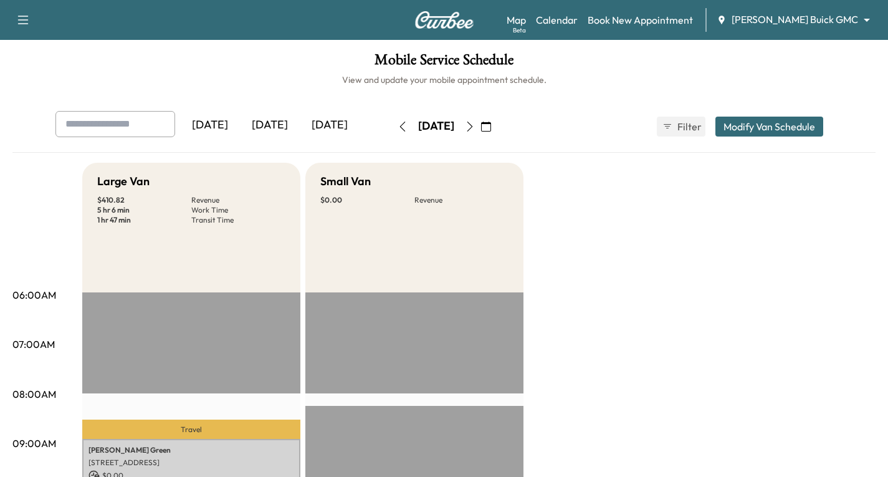
click at [475, 125] on icon "button" at bounding box center [470, 127] width 10 height 10
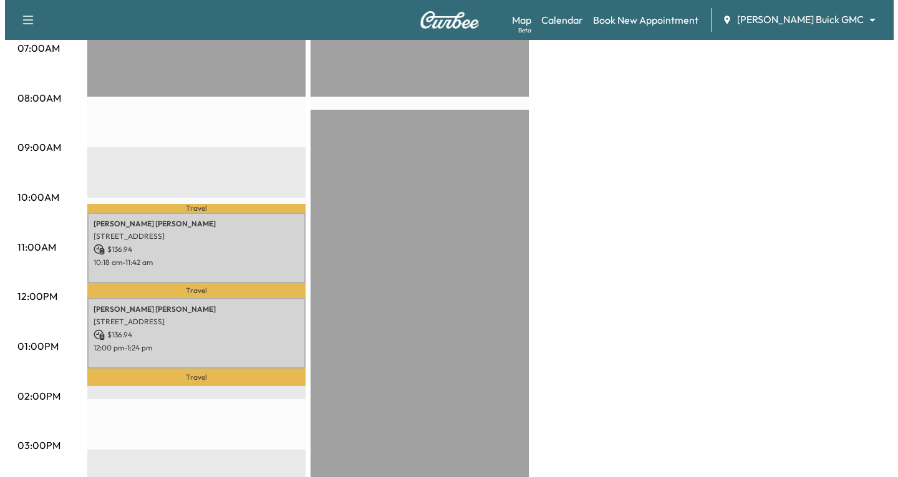
scroll to position [312, 0]
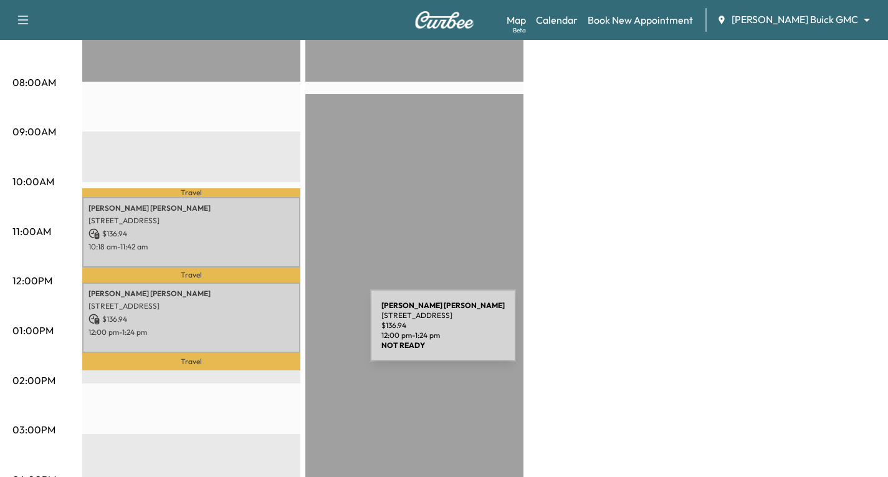
drag, startPoint x: 231, startPoint y: 312, endPoint x: 277, endPoint y: 333, distance: 50.2
click at [277, 333] on p "12:00 pm - 1:24 pm" at bounding box center [192, 332] width 206 height 10
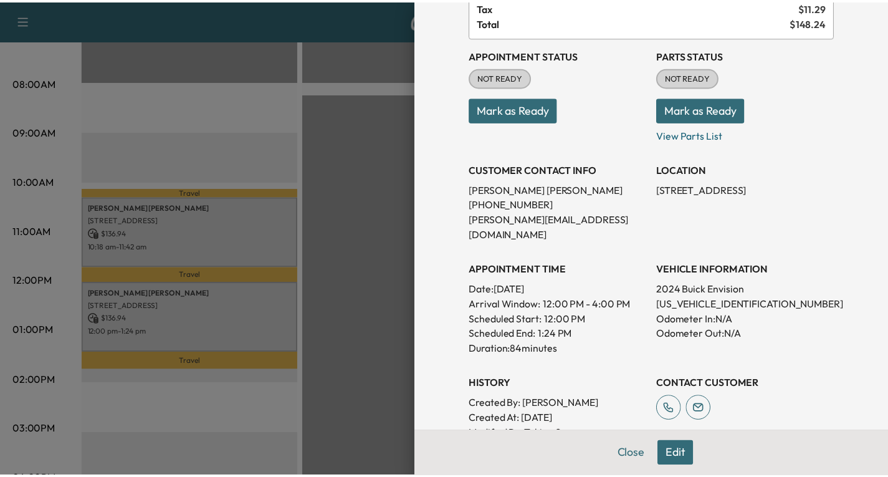
scroll to position [125, 0]
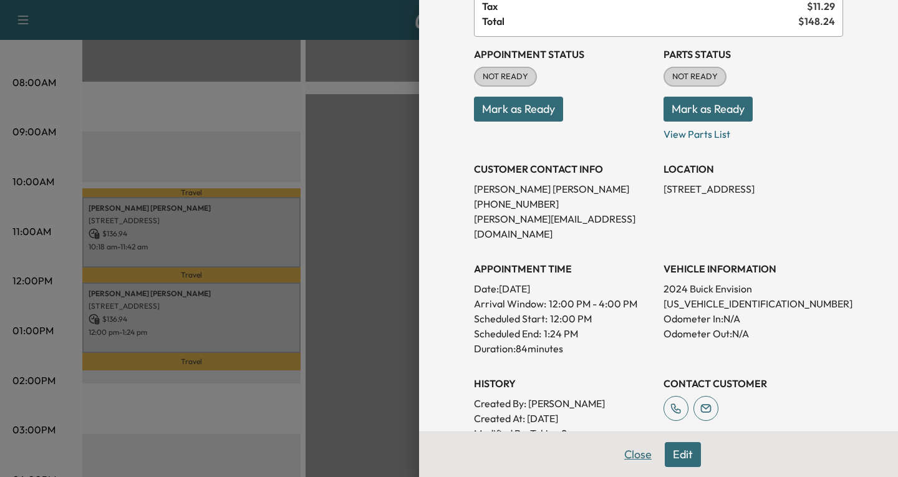
click at [636, 456] on button "Close" at bounding box center [638, 454] width 44 height 25
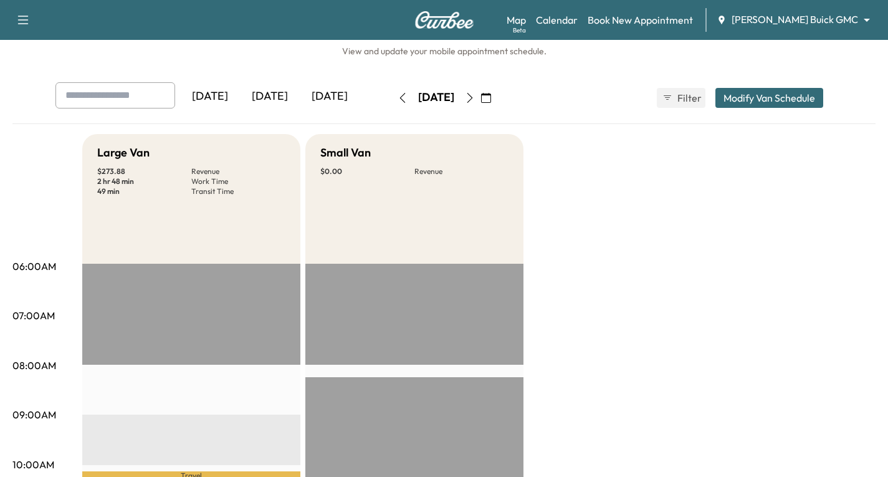
scroll to position [0, 0]
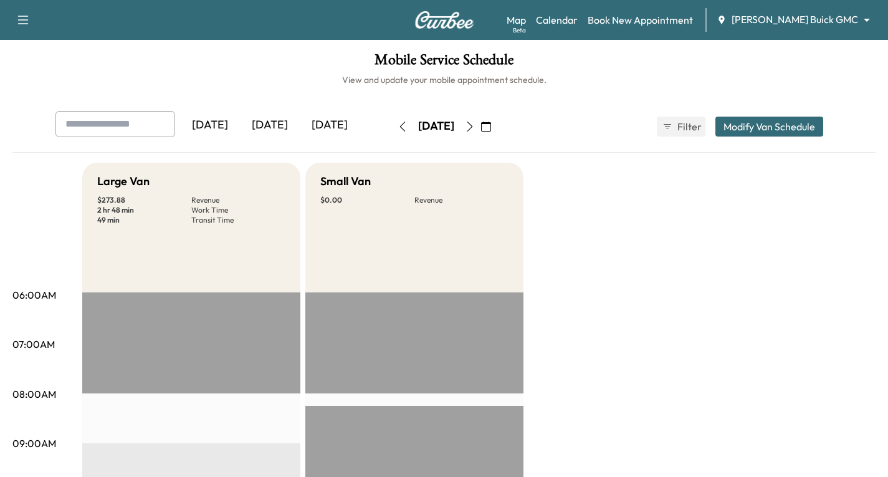
click at [398, 123] on icon "button" at bounding box center [403, 127] width 10 height 10
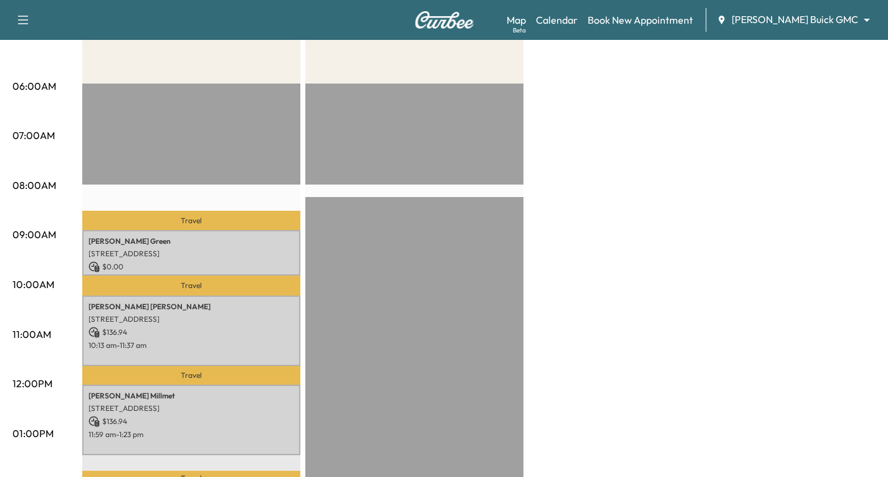
scroll to position [187, 0]
